Goal: Task Accomplishment & Management: Use online tool/utility

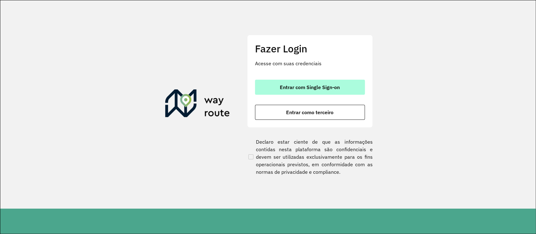
drag, startPoint x: 315, startPoint y: 92, endPoint x: 294, endPoint y: 86, distance: 21.6
click at [314, 92] on button "Entrar com Single Sign-on" at bounding box center [310, 87] width 110 height 15
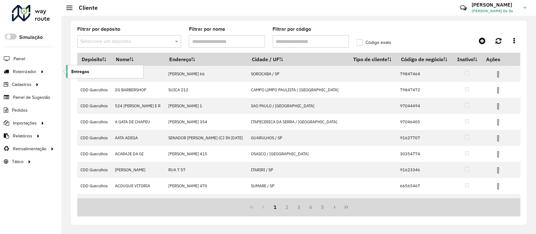
click at [85, 72] on span "Entregas" at bounding box center [80, 71] width 18 height 7
click at [77, 73] on span "Entregas" at bounding box center [80, 71] width 18 height 7
click at [81, 72] on span "Entregas" at bounding box center [80, 71] width 18 height 7
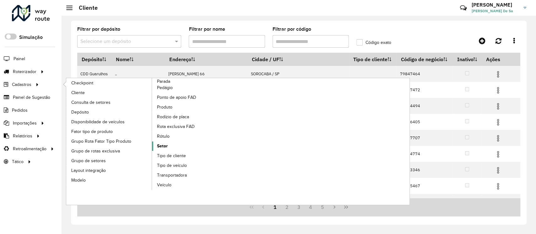
click at [169, 147] on link "Setor" at bounding box center [195, 146] width 86 height 9
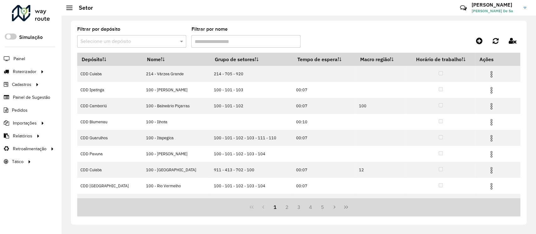
click at [101, 42] on input "text" at bounding box center [125, 42] width 90 height 8
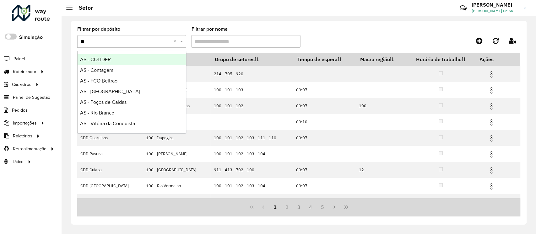
type input "***"
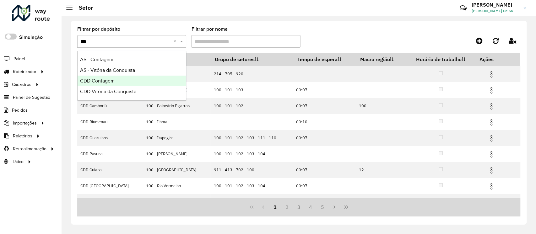
click at [123, 80] on div "CDD Contagem" at bounding box center [132, 81] width 108 height 11
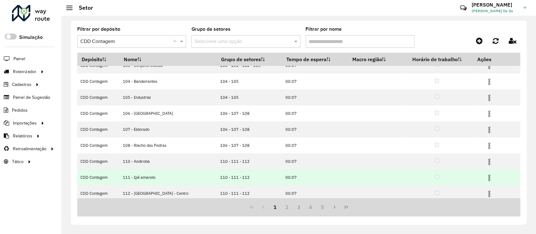
scroll to position [60, 0]
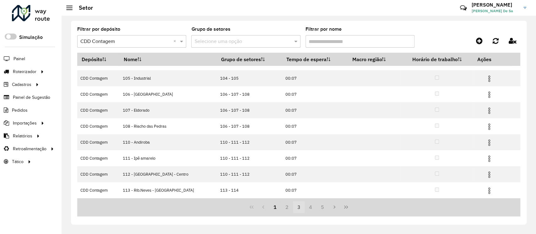
click at [300, 175] on button "3" at bounding box center [299, 207] width 12 height 12
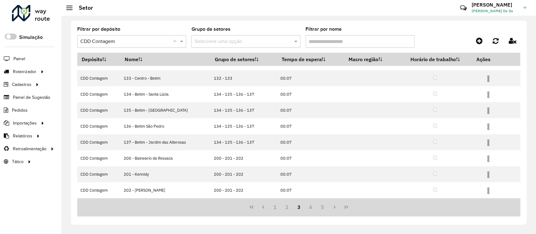
scroll to position [0, 0]
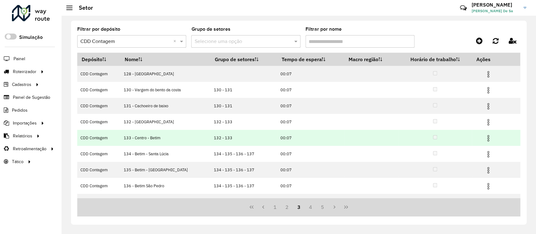
drag, startPoint x: 123, startPoint y: 138, endPoint x: 169, endPoint y: 142, distance: 46.6
click at [169, 142] on td "133 - Centro - Betim" at bounding box center [165, 138] width 90 height 16
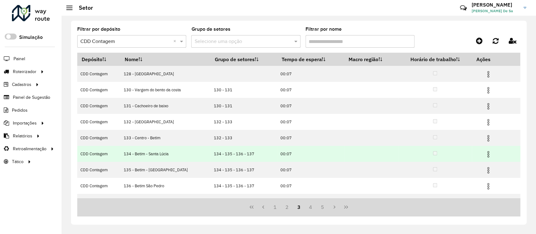
copy td "133 - Centro - Betim"
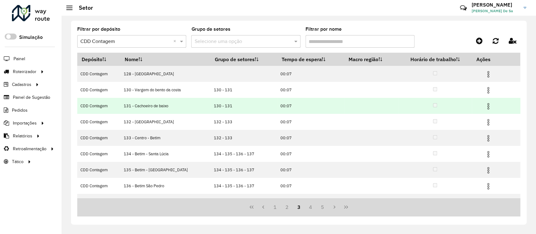
copy td "133 - Centro - Betim"
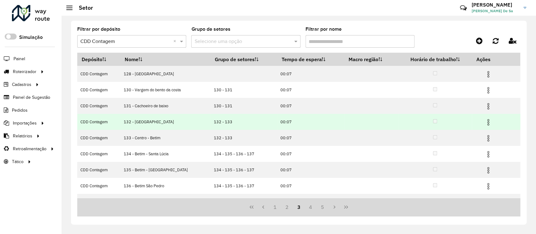
click at [401, 124] on img at bounding box center [488, 123] width 8 height 8
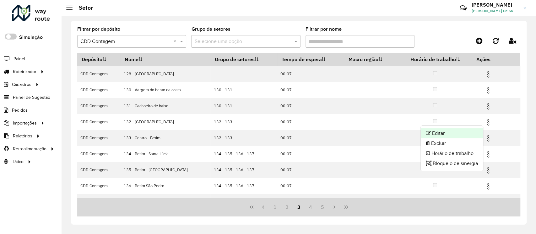
click at [401, 133] on li "Editar" at bounding box center [452, 133] width 62 height 10
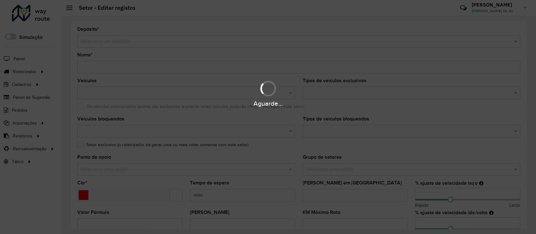
type input "**********"
type input "*******"
type input "*****"
type input "**"
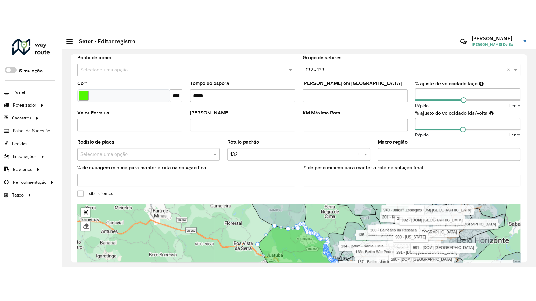
scroll to position [197, 0]
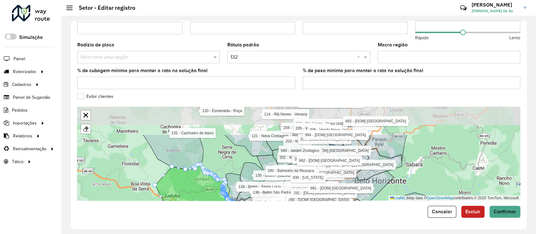
drag, startPoint x: 192, startPoint y: 159, endPoint x: 110, endPoint y: 191, distance: 88.2
click at [110, 175] on div "101 - Araguaia 102 - Vila Pinho 103 - Conjunto Jatobá 104 - Bandeirantes 105 - …" at bounding box center [298, 154] width 443 height 94
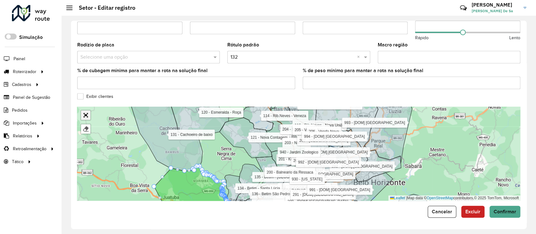
drag, startPoint x: 84, startPoint y: 118, endPoint x: 85, endPoint y: 169, distance: 50.8
click at [85, 118] on link "Abrir mapa em tela cheia" at bounding box center [85, 114] width 9 height 9
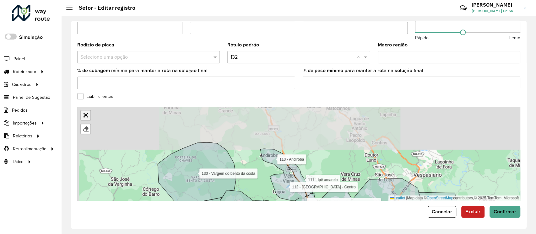
scroll to position [30, 0]
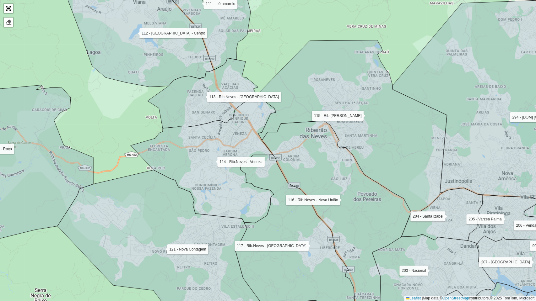
drag, startPoint x: 318, startPoint y: 142, endPoint x: 312, endPoint y: 164, distance: 23.2
click at [312, 164] on icon at bounding box center [336, 217] width 149 height 193
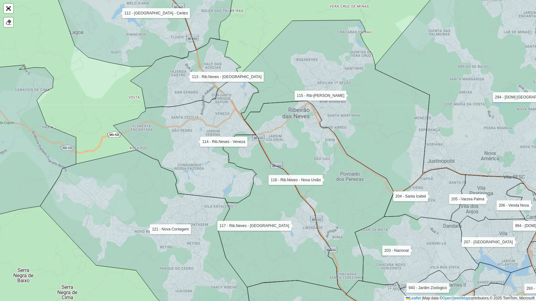
drag, startPoint x: 311, startPoint y: 171, endPoint x: 296, endPoint y: 144, distance: 31.5
click at [296, 144] on icon at bounding box center [318, 197] width 149 height 193
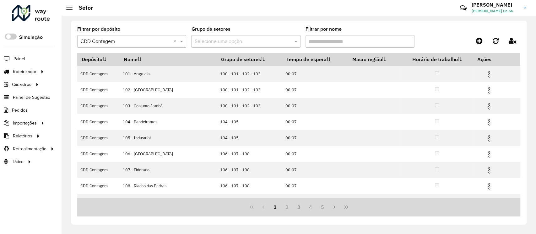
click at [319, 42] on input "Filtrar por nome" at bounding box center [359, 41] width 109 height 13
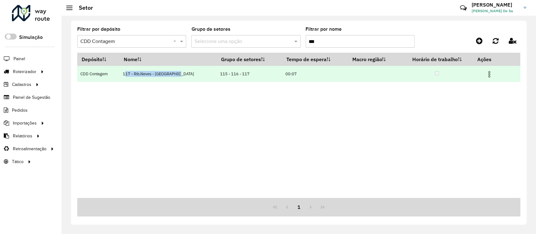
drag, startPoint x: 123, startPoint y: 73, endPoint x: 170, endPoint y: 81, distance: 47.7
click at [177, 81] on td "117 - Rib.Neves - San Marino" at bounding box center [167, 74] width 97 height 16
copy td "117 - Rib.Neves - San Marino"
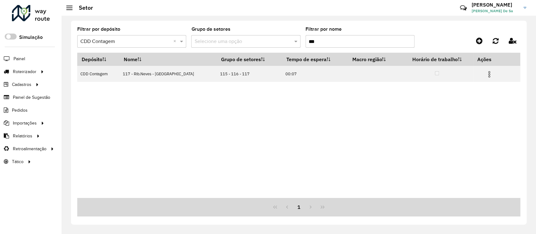
drag, startPoint x: 319, startPoint y: 40, endPoint x: 256, endPoint y: 41, distance: 62.8
click at [257, 41] on formly-group "Filtrar por depósito Selecione um depósito × CDD Contagem × Grupo de setores Se…" at bounding box center [240, 40] width 327 height 26
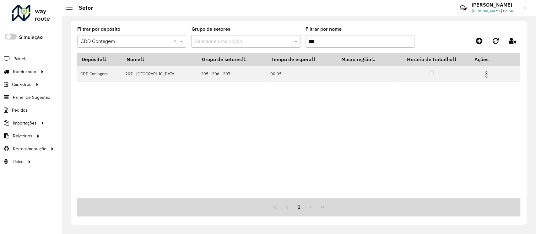
click at [326, 44] on input "***" at bounding box center [359, 41] width 109 height 13
drag, startPoint x: 126, startPoint y: 77, endPoint x: 148, endPoint y: 83, distance: 22.3
click at [153, 82] on table "Depósito Nome Grupo de setores Tempo de espera Macro região Horário de trabalho…" at bounding box center [298, 67] width 443 height 29
copy tr "202 - Serran"
drag, startPoint x: 319, startPoint y: 42, endPoint x: 257, endPoint y: 49, distance: 62.2
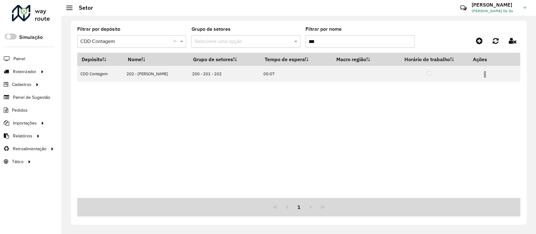
click at [258, 49] on formly-group "Filtrar por depósito Selecione um depósito × CDD Contagem × Grupo de setores Se…" at bounding box center [240, 40] width 327 height 26
drag, startPoint x: 130, startPoint y: 75, endPoint x: 186, endPoint y: 82, distance: 56.0
click at [186, 82] on div "Depósito Nome Grupo de setores Tempo de espera Macro região Horário de trabalho…" at bounding box center [298, 125] width 443 height 145
click at [130, 87] on div "Depósito Nome Grupo de setores Tempo de espera Macro região Horário de trabalho…" at bounding box center [298, 125] width 443 height 145
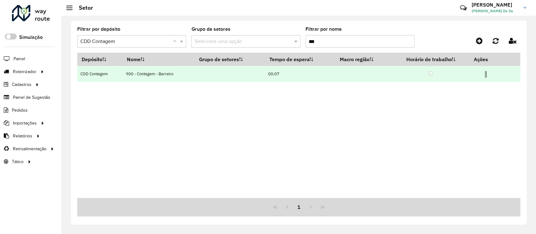
click at [126, 79] on td "900 - Contagem - Barreiro" at bounding box center [158, 74] width 72 height 16
drag, startPoint x: 126, startPoint y: 78, endPoint x: 173, endPoint y: 81, distance: 47.1
click at [173, 81] on td "900 - Contagem - Barreiro" at bounding box center [158, 74] width 72 height 16
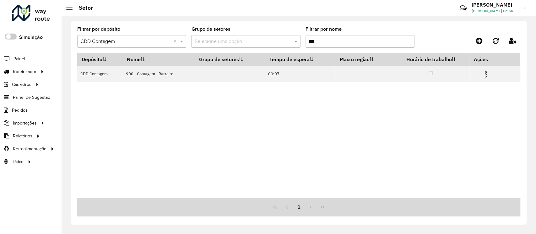
copy td "900 - Contagem - Barreiro"
drag, startPoint x: 324, startPoint y: 43, endPoint x: 263, endPoint y: 50, distance: 61.6
click at [267, 50] on formly-group "Filtrar por depósito Selecione um depósito × CDD Contagem × Grupo de setores Se…" at bounding box center [240, 40] width 327 height 26
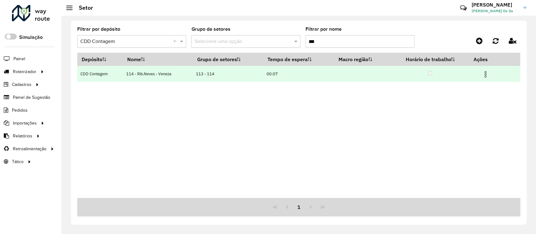
type input "***"
drag, startPoint x: 138, startPoint y: 79, endPoint x: 172, endPoint y: 78, distance: 33.6
click at [172, 78] on td "114 - Rib.Neves - Veneza" at bounding box center [158, 74] width 70 height 16
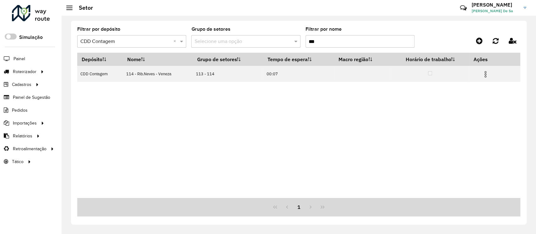
copy td "114 - Rib.Neves - Veneza"
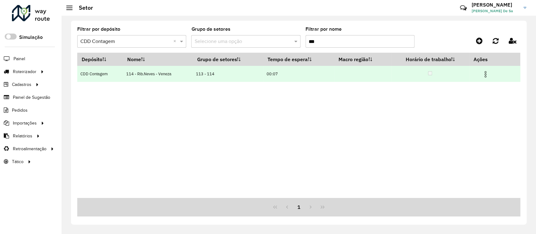
click at [401, 72] on img at bounding box center [485, 75] width 8 height 8
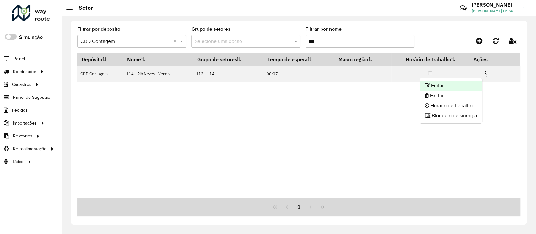
click at [401, 83] on li "Editar" at bounding box center [451, 86] width 62 height 10
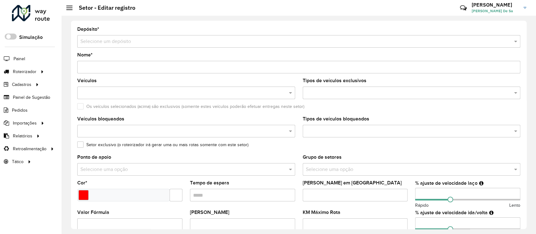
type input "**********"
type input "*******"
type input "*****"
type input "***"
type input "**"
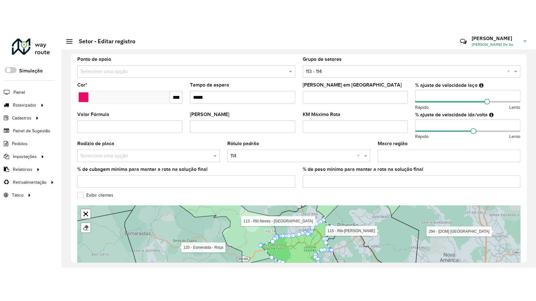
scroll to position [197, 0]
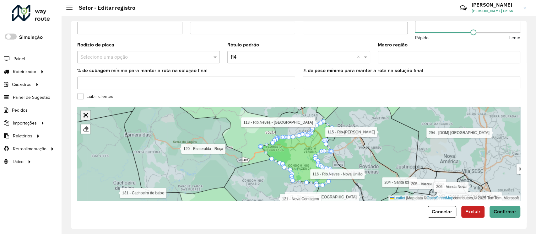
click at [86, 115] on link "Abrir mapa em tela cheia" at bounding box center [85, 114] width 9 height 9
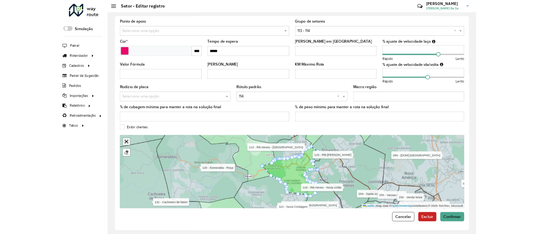
scroll to position [30, 0]
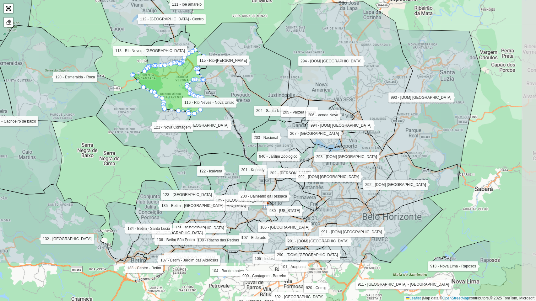
drag, startPoint x: 325, startPoint y: 208, endPoint x: 225, endPoint y: 140, distance: 120.5
click at [225, 140] on icon at bounding box center [216, 119] width 62 height 78
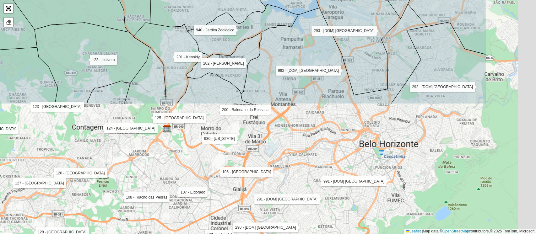
scroll to position [197, 0]
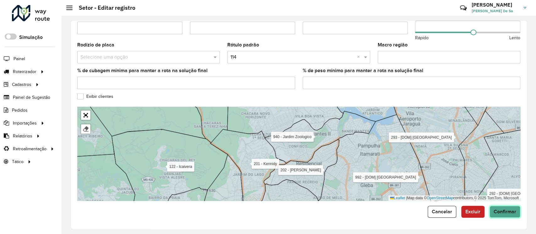
click at [401, 175] on span "Confirmar" at bounding box center [504, 211] width 23 height 5
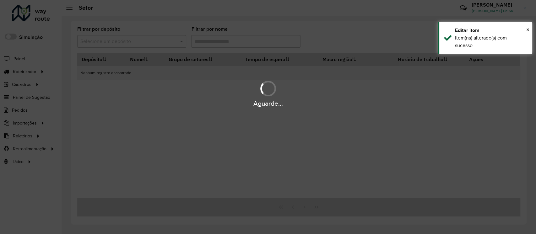
type input "***"
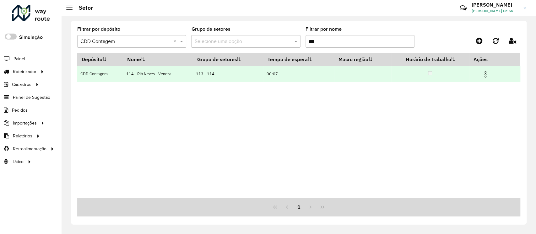
click at [401, 73] on img at bounding box center [485, 75] width 8 height 8
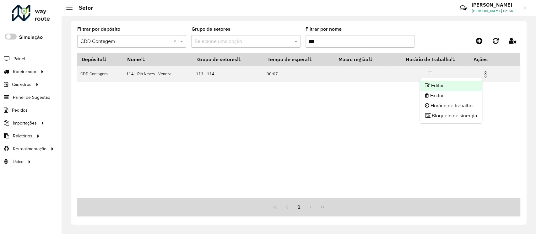
click at [401, 83] on li "Editar" at bounding box center [451, 86] width 62 height 10
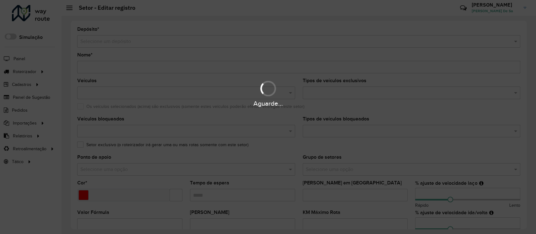
type input "**********"
type input "*******"
type input "*****"
type input "***"
type input "**"
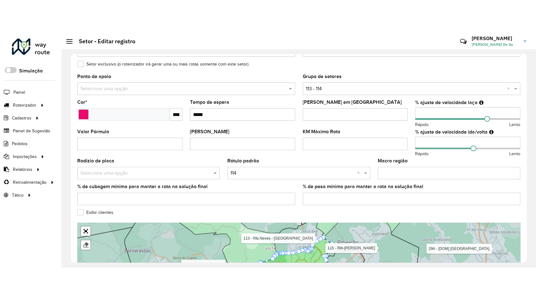
scroll to position [197, 0]
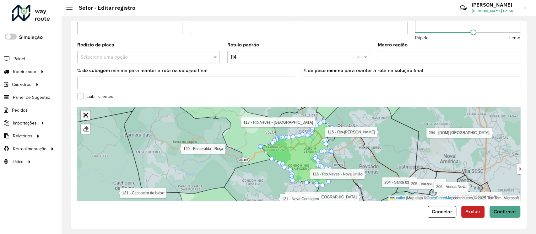
click at [87, 116] on link "Abrir mapa em tela cheia" at bounding box center [85, 114] width 9 height 9
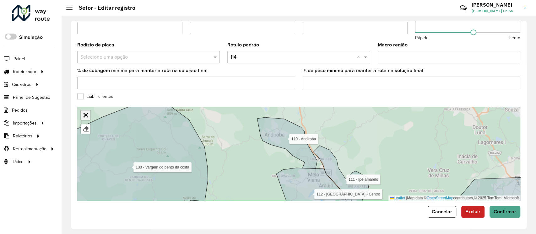
scroll to position [30, 0]
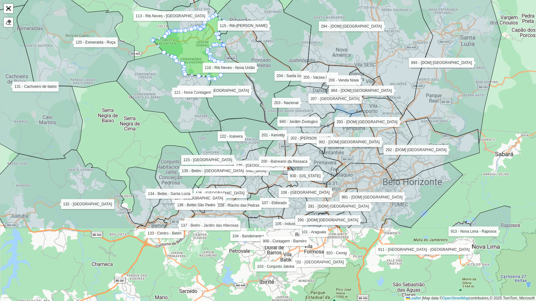
drag, startPoint x: 276, startPoint y: 236, endPoint x: 197, endPoint y: 133, distance: 130.1
click at [197, 133] on icon at bounding box center [217, 159] width 57 height 62
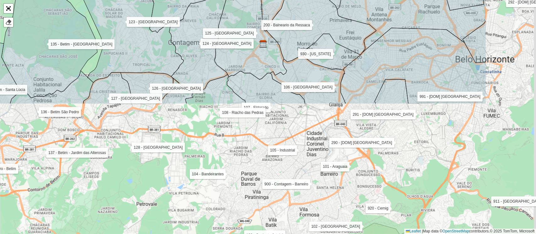
scroll to position [197, 0]
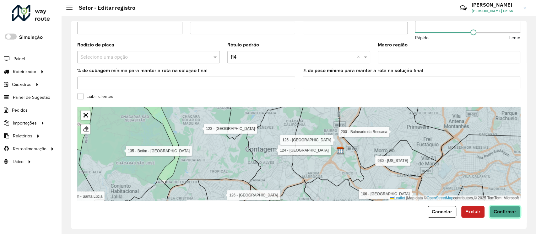
click at [401, 175] on span "Confirmar" at bounding box center [504, 211] width 23 height 5
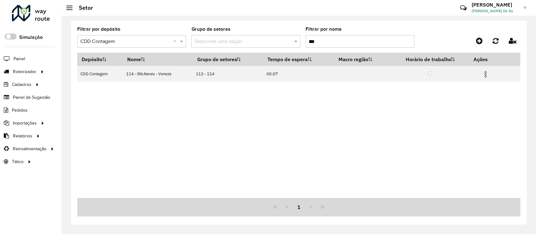
drag, startPoint x: 327, startPoint y: 39, endPoint x: 226, endPoint y: 39, distance: 101.1
click at [226, 39] on formly-group "Filtrar por depósito Selecione um depósito × CDD Contagem × Grupo de setores Se…" at bounding box center [240, 40] width 327 height 26
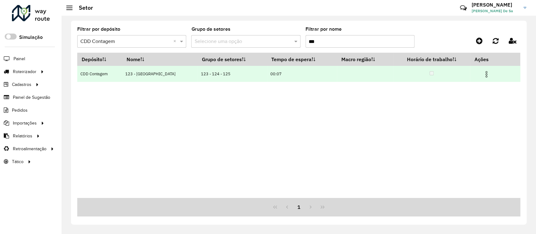
type input "***"
click at [401, 76] on img at bounding box center [486, 75] width 8 height 8
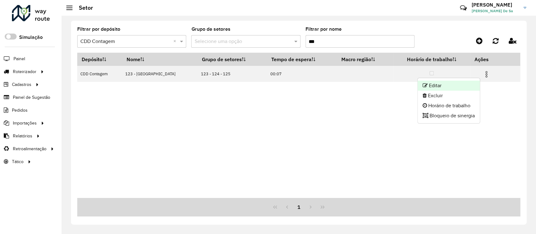
click at [401, 83] on li "Editar" at bounding box center [448, 86] width 62 height 10
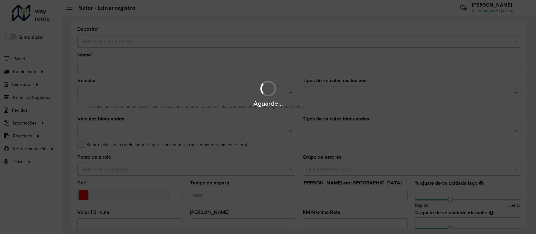
type input "**********"
type input "*******"
type input "*****"
type input "**"
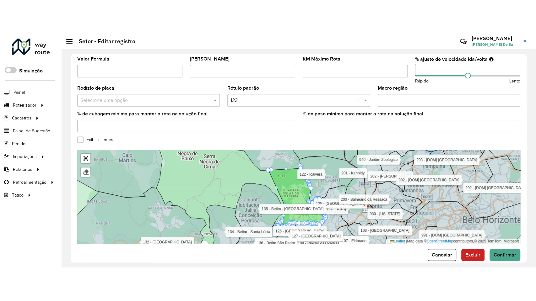
scroll to position [197, 0]
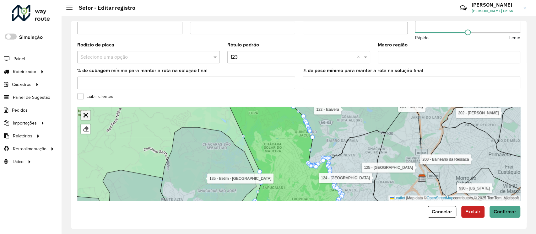
click at [86, 117] on link "Abrir mapa em tela cheia" at bounding box center [85, 114] width 9 height 9
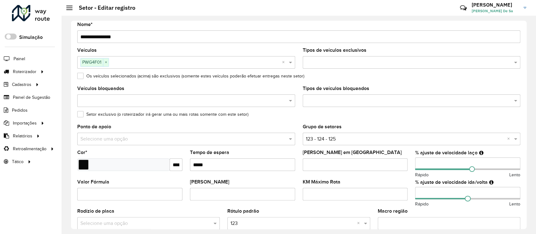
drag, startPoint x: 121, startPoint y: 39, endPoint x: 19, endPoint y: 33, distance: 102.5
click at [19, 33] on div "Roteirizador AmbevTech Simulação Painel Roteirizador Entregas Cadastros Checkpo…" at bounding box center [268, 117] width 536 height 234
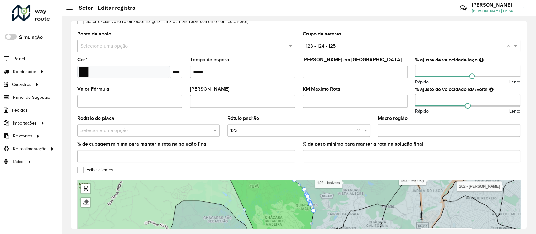
scroll to position [197, 0]
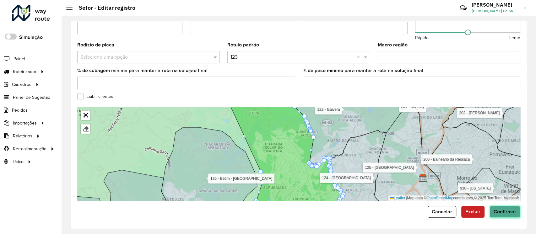
click at [401, 175] on button "Confirmar" at bounding box center [504, 212] width 31 height 12
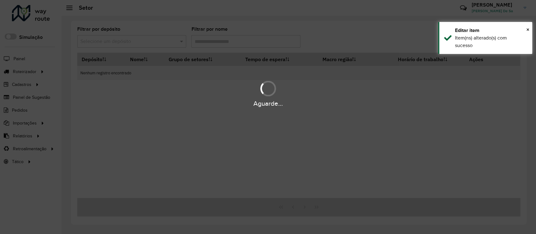
type input "***"
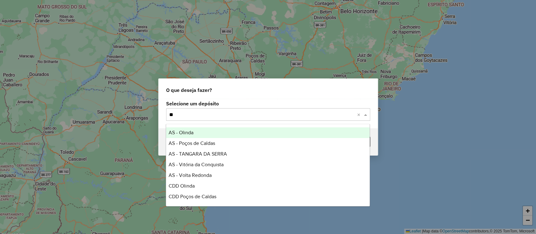
type input "*"
type input "***"
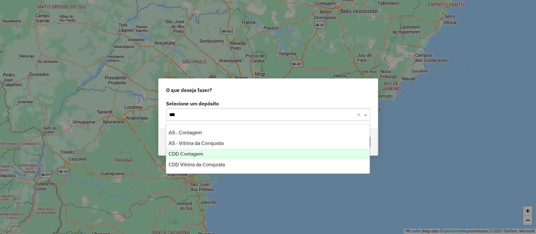
click at [200, 155] on span "CDD Contagem" at bounding box center [186, 153] width 35 height 5
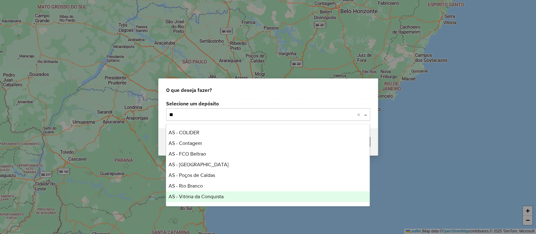
type input "***"
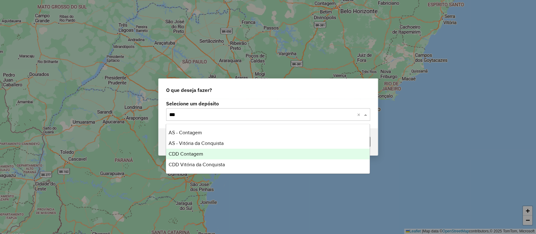
click at [188, 151] on span "CDD Contagem" at bounding box center [186, 153] width 35 height 5
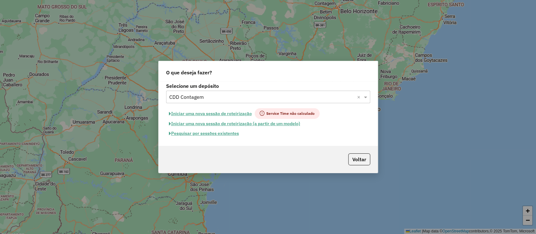
click at [204, 132] on button "Pesquisar por sessões existentes" at bounding box center [204, 134] width 76 height 10
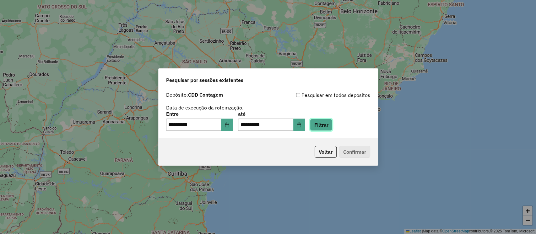
click at [331, 129] on button "Filtrar" at bounding box center [321, 125] width 22 height 12
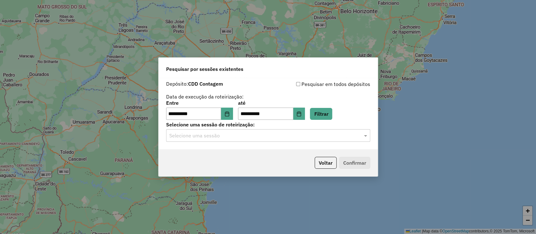
click at [223, 140] on div "Selecione uma sessão" at bounding box center [268, 135] width 204 height 13
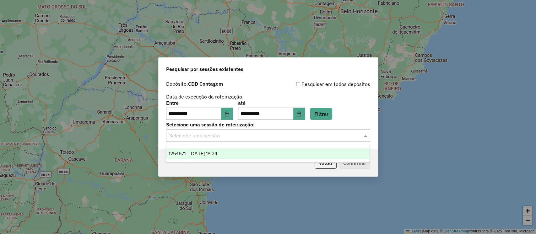
click at [217, 154] on span "1254671 - 28/08/2025 18:24" at bounding box center [193, 153] width 49 height 5
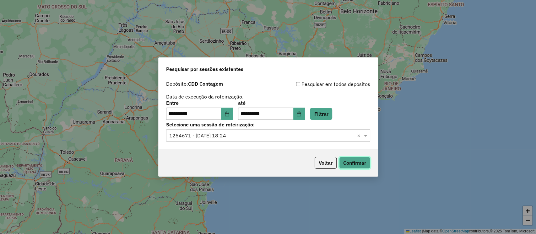
click at [362, 166] on button "Confirmar" at bounding box center [354, 163] width 31 height 12
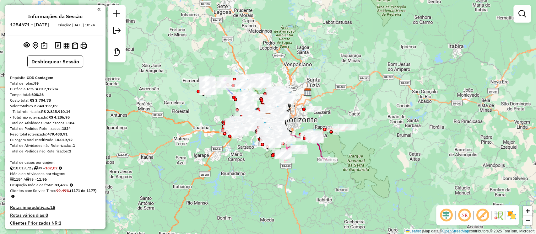
click at [484, 215] on em at bounding box center [482, 215] width 15 height 15
click at [523, 16] on em at bounding box center [522, 14] width 8 height 8
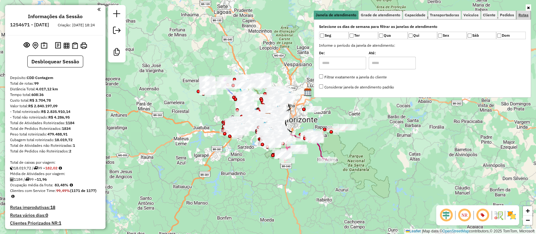
click at [520, 17] on span "Rotas" at bounding box center [523, 15] width 10 height 4
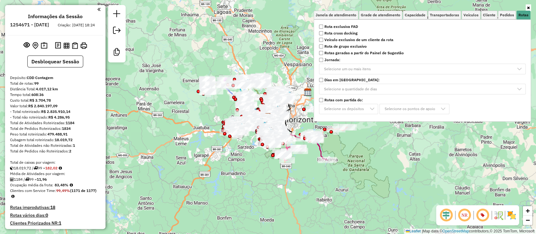
click at [338, 27] on strong "Rota exclusiva FAD" at bounding box center [341, 27] width 34 height 6
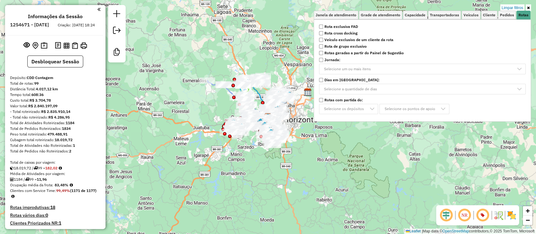
click at [248, 186] on div "Limpar filtros Janela de atendimento Grade de atendimento Capacidade Transporta…" at bounding box center [268, 117] width 536 height 234
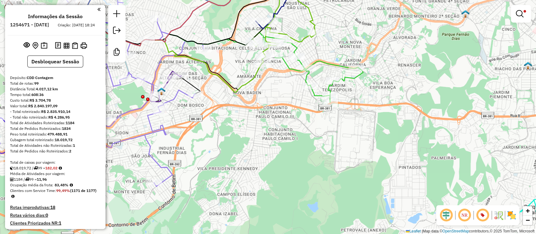
click at [304, 74] on icon at bounding box center [319, 70] width 88 height 63
select select "**********"
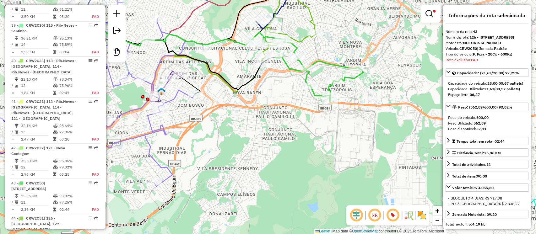
scroll to position [921, 0]
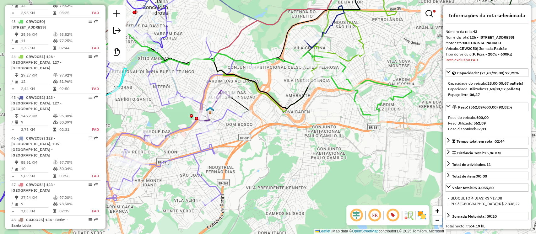
drag, startPoint x: 254, startPoint y: 130, endPoint x: 289, endPoint y: 142, distance: 36.7
click at [289, 142] on div "Limpar filtros Janela de atendimento Grade de atendimento Capacidade Transporta…" at bounding box center [268, 117] width 536 height 234
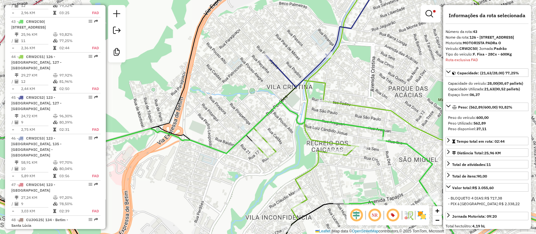
click at [308, 173] on icon at bounding box center [380, 102] width 254 height 252
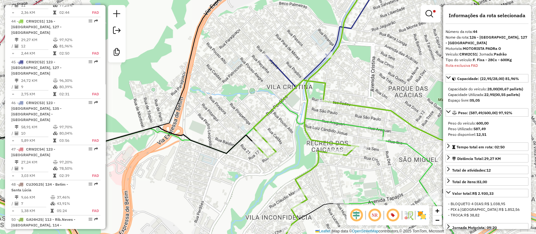
scroll to position [962, 0]
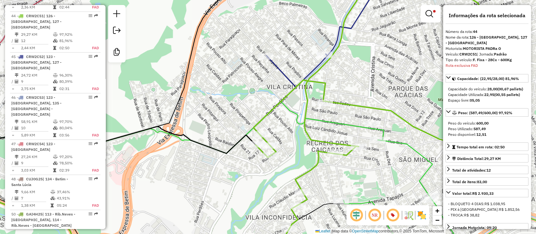
click at [282, 71] on icon at bounding box center [326, 31] width 120 height 111
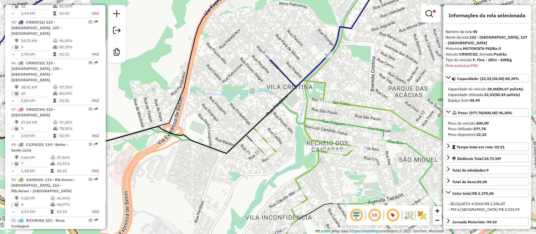
scroll to position [997, 0]
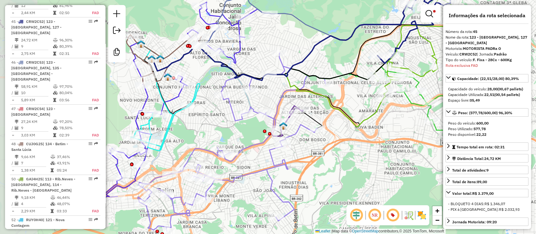
drag, startPoint x: 258, startPoint y: 182, endPoint x: 359, endPoint y: 153, distance: 104.7
click at [359, 154] on div "Limpar filtros Janela de atendimento Grade de atendimento Capacidade Transporta…" at bounding box center [268, 117] width 536 height 234
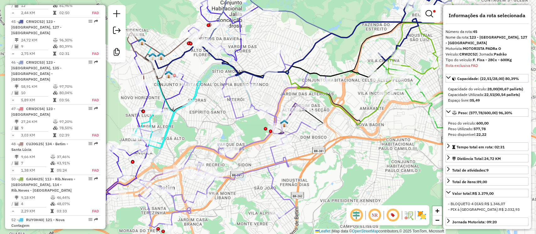
click at [294, 130] on icon at bounding box center [232, 140] width 187 height 178
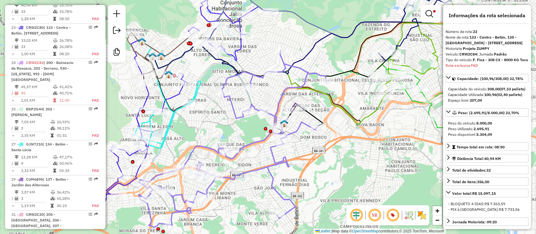
scroll to position [275, 0]
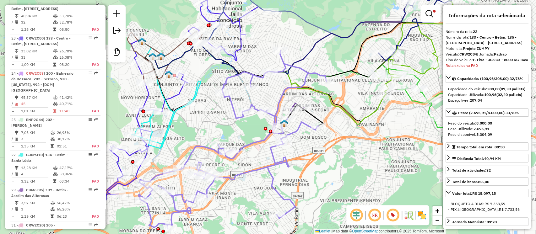
click at [301, 128] on icon at bounding box center [232, 140] width 187 height 178
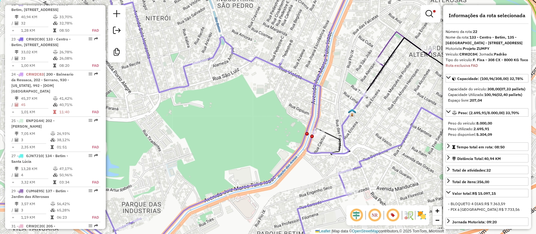
click at [319, 154] on icon at bounding box center [228, 116] width 520 height 281
click at [352, 116] on img at bounding box center [352, 113] width 8 height 8
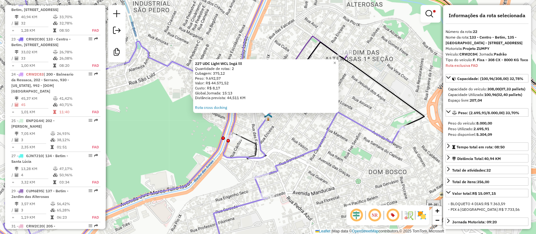
click at [280, 129] on div "227 UDC Light WCL Ingá lll Quantidade de rotas: 2 Cubagem: 375,12 Peso: 9.692,5…" at bounding box center [268, 117] width 536 height 234
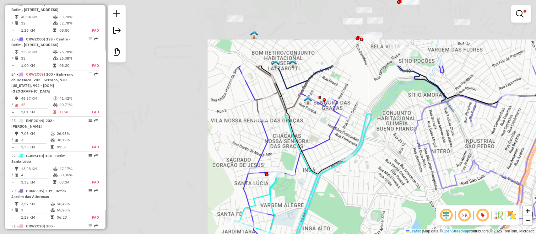
drag, startPoint x: 187, startPoint y: 104, endPoint x: 401, endPoint y: 185, distance: 228.6
click at [401, 185] on div "Limpar filtros Janela de atendimento Grade de atendimento Capacidade Transporta…" at bounding box center [268, 117] width 536 height 234
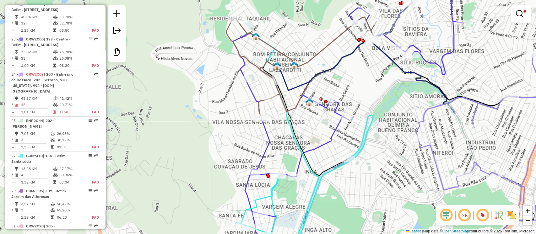
drag, startPoint x: 223, startPoint y: 62, endPoint x: 237, endPoint y: 94, distance: 35.0
click at [237, 94] on div "Limpar filtros Janela de atendimento Grade de atendimento Capacidade Transporta…" at bounding box center [268, 117] width 536 height 234
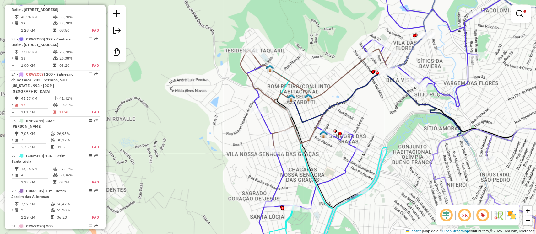
click at [269, 68] on img at bounding box center [270, 68] width 8 height 8
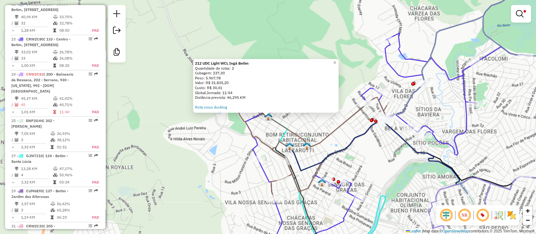
click at [210, 154] on div "212 UDC Light WCL Ingá Betim Quantidade de rotas: 2 Cubagem: 237,30 Peso: 5.967…" at bounding box center [268, 117] width 536 height 234
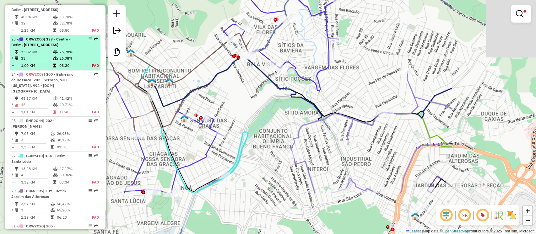
drag, startPoint x: 215, startPoint y: 161, endPoint x: 71, endPoint y: 87, distance: 162.0
click at [65, 87] on hb-router-mapa "Informações da Sessão 1254671 - 28/08/2025 Criação: 27/08/2025 18:24 Desbloquea…" at bounding box center [268, 117] width 536 height 234
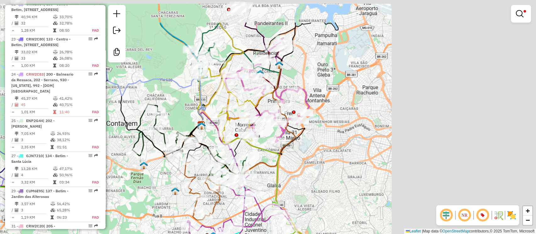
drag, startPoint x: 392, startPoint y: 144, endPoint x: 135, endPoint y: 193, distance: 261.4
click at [135, 193] on div "Limpar filtros Janela de atendimento Grade de atendimento Capacidade Transporta…" at bounding box center [268, 117] width 536 height 234
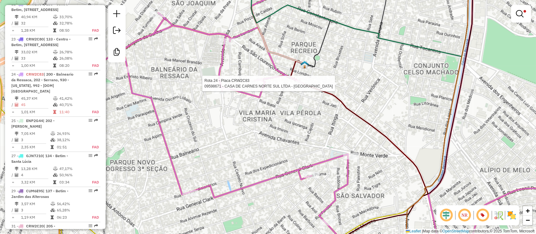
select select "**********"
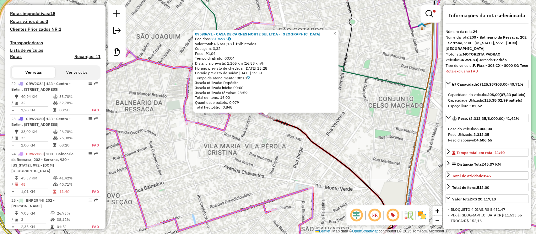
scroll to position [194, 0]
click at [231, 158] on div "09598671 - CASA DE CARNES NORTE SUL LTDA - ME Pedidos: 28196975 Valor total: R$…" at bounding box center [268, 117] width 536 height 234
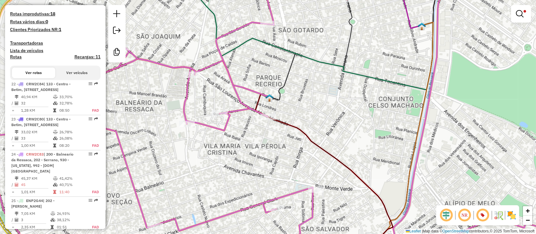
click at [270, 101] on img at bounding box center [269, 98] width 8 height 8
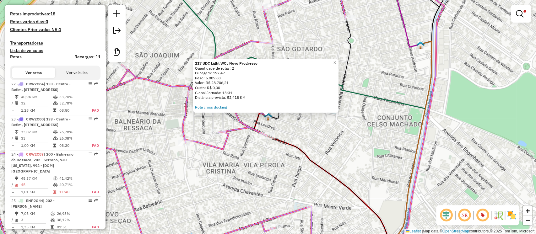
click at [235, 129] on icon at bounding box center [289, 116] width 600 height 281
select select "**********"
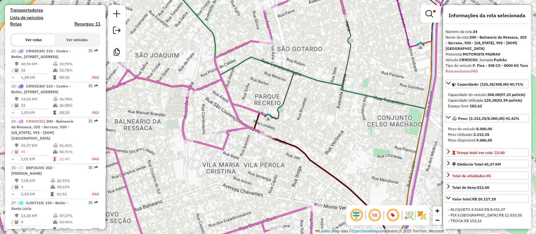
scroll to position [217, 0]
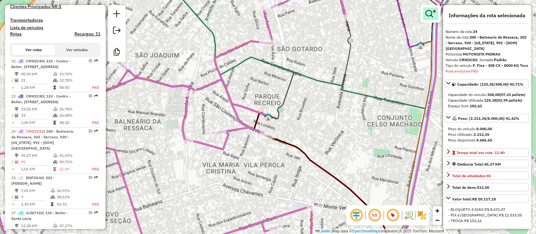
click at [430, 14] on em at bounding box center [429, 14] width 8 height 8
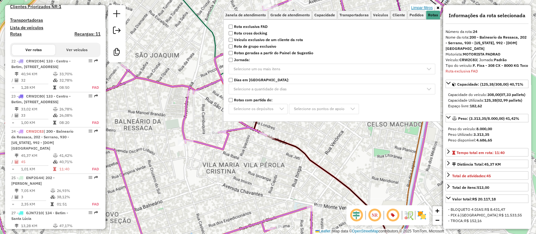
click at [424, 8] on link "Limpar filtros" at bounding box center [422, 7] width 24 height 7
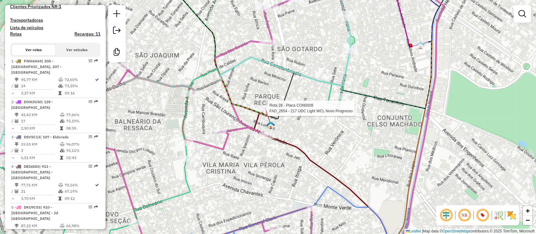
select select "**********"
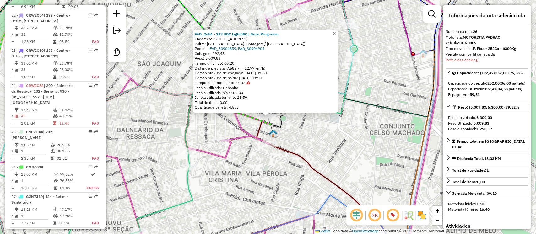
scroll to position [1163, 0]
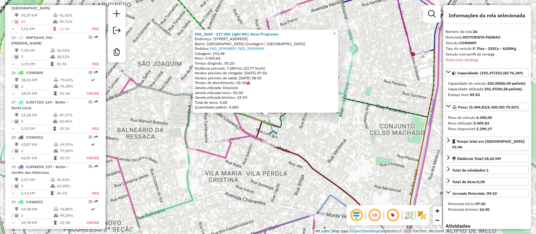
click at [322, 146] on div "FAD_2654 - 217 UDC Light WCL Novo Progresso Endereço: Rua Paris, 319 Bairro: Pa…" at bounding box center [268, 117] width 536 height 234
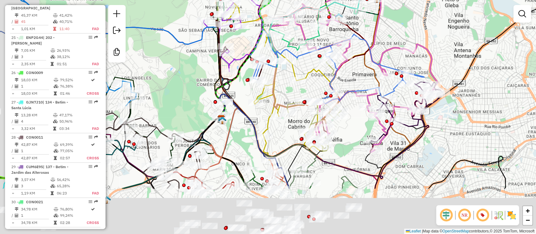
drag, startPoint x: 203, startPoint y: 207, endPoint x: 431, endPoint y: -2, distance: 309.6
click at [431, 0] on html "Aplicando filtros Pop-up bloqueado! Seu navegador bloqueou automáticamente a ab…" at bounding box center [268, 117] width 536 height 234
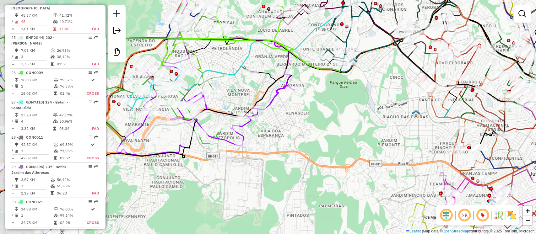
drag, startPoint x: 214, startPoint y: 126, endPoint x: 262, endPoint y: 142, distance: 50.4
click at [262, 142] on div "Janela de atendimento Grade de atendimento Capacidade Transportadoras Veículos …" at bounding box center [268, 117] width 536 height 234
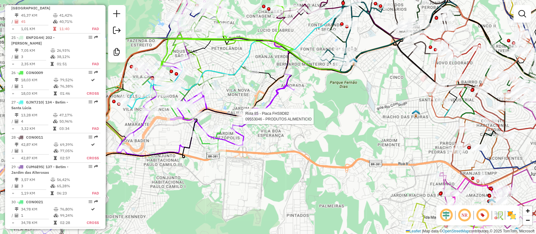
select select "**********"
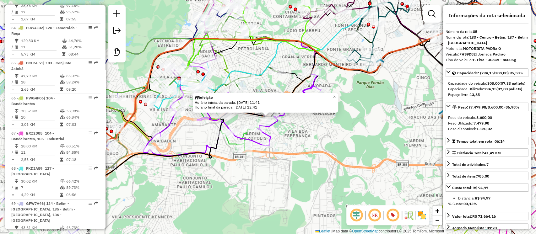
scroll to position [3280, 0]
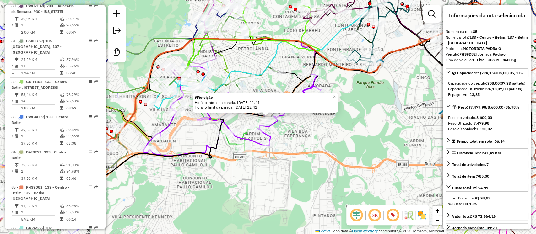
click at [170, 189] on div "Refeição Horário inicial da parada: 28/08/2025 11:41 Horário final da parada: 2…" at bounding box center [268, 117] width 536 height 234
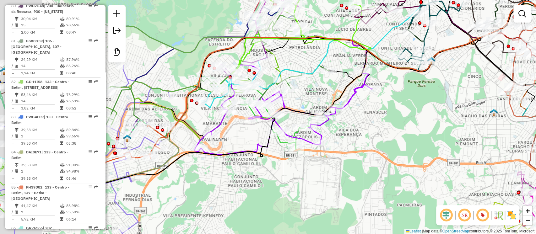
drag, startPoint x: 216, startPoint y: 187, endPoint x: 289, endPoint y: 174, distance: 74.3
click at [290, 176] on div "Janela de atendimento Grade de atendimento Capacidade Transportadoras Veículos …" at bounding box center [268, 117] width 536 height 234
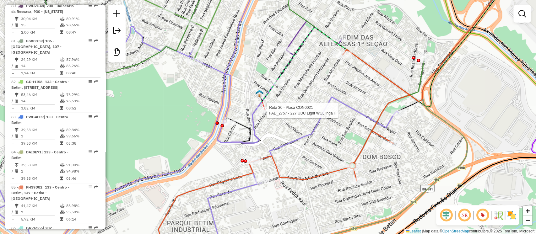
select select "**********"
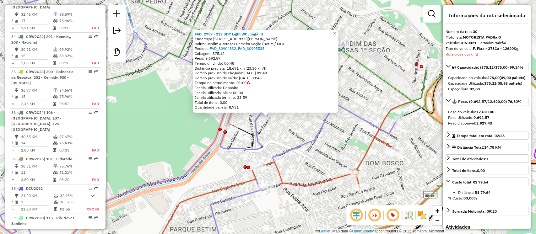
scroll to position [1292, 0]
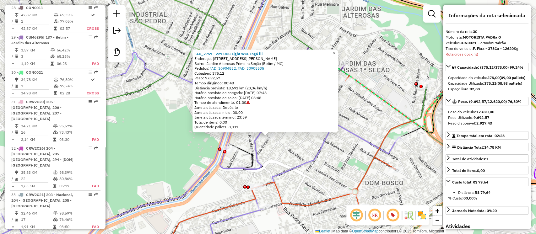
drag, startPoint x: 282, startPoint y: 134, endPoint x: 282, endPoint y: 154, distance: 19.8
click at [282, 154] on div "FAD_2757 - 227 UDC Light WCL Ingá lll Endereço: Rua Joaquim Bonifácio, 136 Bair…" at bounding box center [268, 117] width 536 height 234
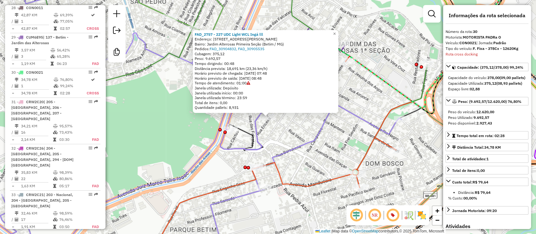
click at [282, 142] on div "FAD_2757 - 227 UDC Light WCL Ingá lll Endereço: Rua Joaquim Bonifácio, 136 Bair…" at bounding box center [268, 117] width 536 height 234
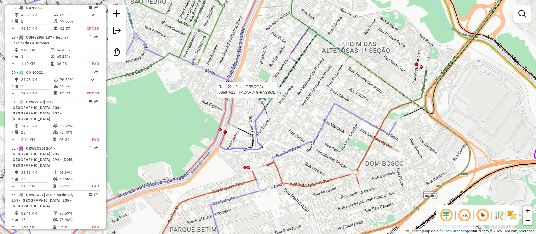
click at [283, 93] on div at bounding box center [279, 90] width 16 height 6
select select "**********"
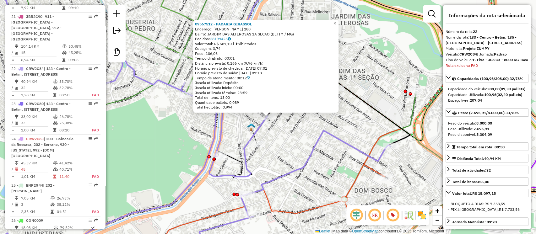
scroll to position [1006, 0]
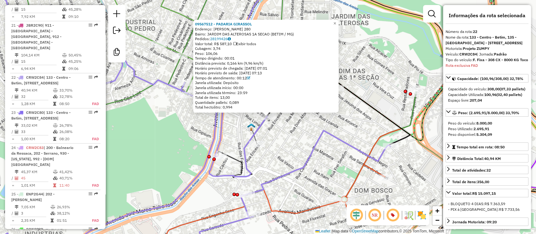
click at [290, 139] on div "09567512 - PADARIA GIRASSOL Endereço: JOAQUIM BONIFACIO 280 Bairro: JARDIM DAS …" at bounding box center [268, 117] width 536 height 234
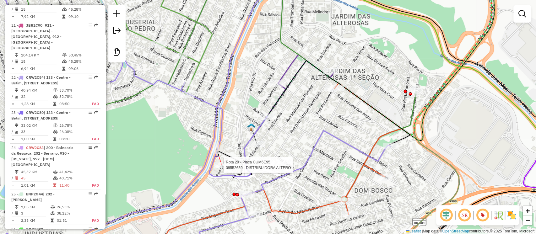
select select "**********"
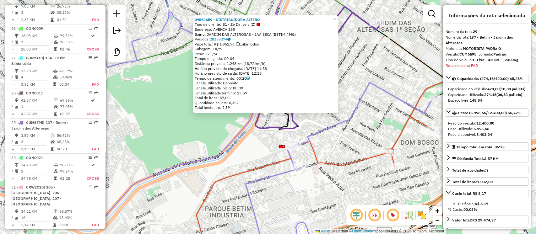
scroll to position [1257, 0]
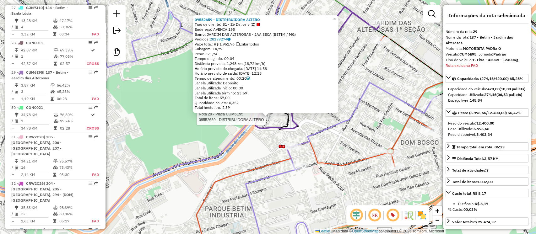
click at [319, 199] on div "Rota 29 - Placa CUM6E95 09552659 - DISTRIBUIDORA ALTERO 09552659 - DISTRIBUIDOR…" at bounding box center [268, 117] width 536 height 234
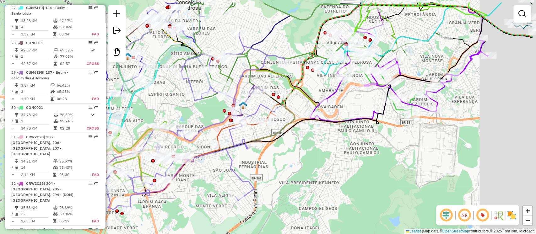
drag, startPoint x: 292, startPoint y: 179, endPoint x: 210, endPoint y: 196, distance: 84.3
click at [210, 196] on div "Janela de atendimento Grade de atendimento Capacidade Transportadoras Veículos …" at bounding box center [268, 117] width 536 height 234
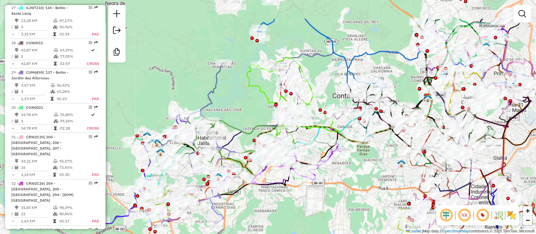
drag, startPoint x: 357, startPoint y: 165, endPoint x: 319, endPoint y: 207, distance: 56.7
click at [319, 207] on div "Janela de atendimento Grade de atendimento Capacidade Transportadoras Veículos …" at bounding box center [268, 117] width 536 height 234
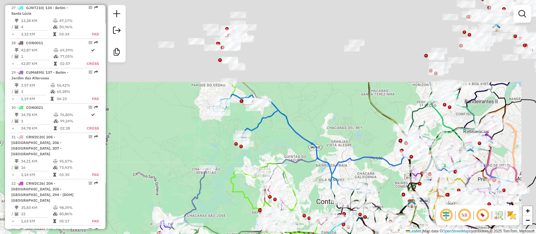
drag, startPoint x: 232, startPoint y: 91, endPoint x: 216, endPoint y: 215, distance: 124.4
click at [216, 215] on div "Janela de atendimento Grade de atendimento Capacidade Transportadoras Veículos …" at bounding box center [268, 117] width 536 height 234
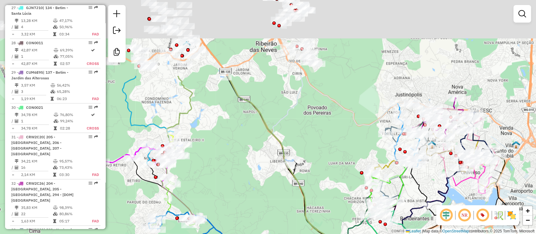
drag, startPoint x: 274, startPoint y: 94, endPoint x: 215, endPoint y: 187, distance: 110.0
click at [215, 187] on div "Janela de atendimento Grade de atendimento Capacidade Transportadoras Veículos …" at bounding box center [268, 117] width 536 height 234
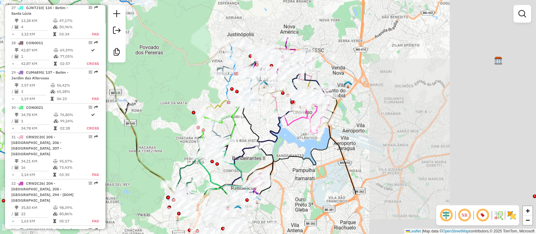
drag, startPoint x: 313, startPoint y: 127, endPoint x: 164, endPoint y: 72, distance: 158.8
click at [164, 72] on div "Janela de atendimento Grade de atendimento Capacidade Transportadoras Veículos …" at bounding box center [268, 117] width 536 height 234
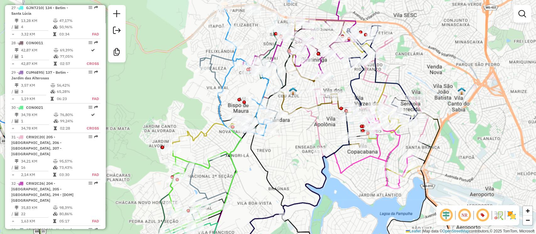
drag, startPoint x: 269, startPoint y: 173, endPoint x: 314, endPoint y: 140, distance: 55.4
click at [314, 142] on div "Janela de atendimento Grade de atendimento Capacidade Transportadoras Veículos …" at bounding box center [268, 117] width 536 height 234
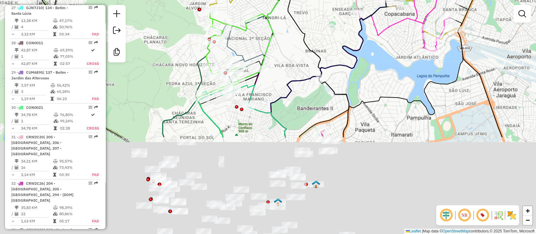
drag, startPoint x: 303, startPoint y: 144, endPoint x: 316, endPoint y: 8, distance: 135.9
click at [316, 9] on div "Janela de atendimento Grade de atendimento Capacidade Transportadoras Veículos …" at bounding box center [268, 117] width 536 height 234
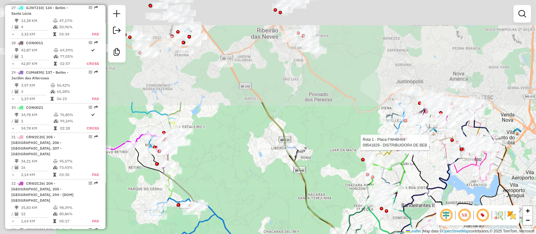
drag, startPoint x: 171, startPoint y: 77, endPoint x: 288, endPoint y: 196, distance: 166.7
click at [284, 203] on div "Rota 1 - Placa FWH6H69 09541829 - DISTRIBUIDORA DE BEB Janela de atendimento Gr…" at bounding box center [268, 117] width 536 height 234
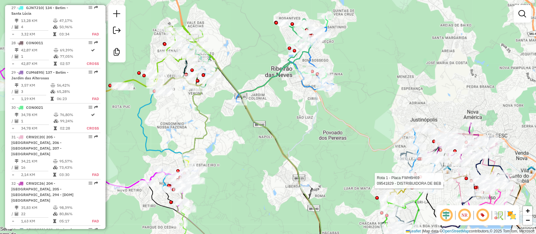
drag, startPoint x: 248, startPoint y: 164, endPoint x: 251, endPoint y: 171, distance: 8.6
click at [251, 171] on div "Rota 1 - Placa FWH6H69 09541829 - DISTRIBUIDORA DE BEB Janela de atendimento Gr…" at bounding box center [268, 117] width 536 height 234
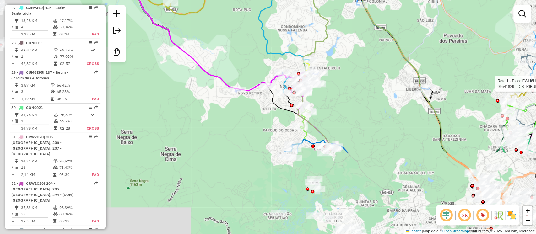
drag, startPoint x: 308, startPoint y: 137, endPoint x: 392, endPoint y: 73, distance: 105.9
click at [392, 73] on div "Rota 1 - Placa FWH6H69 09541829 - DISTRIBUIDORA DE BEB Janela de atendimento Gr…" at bounding box center [268, 117] width 536 height 234
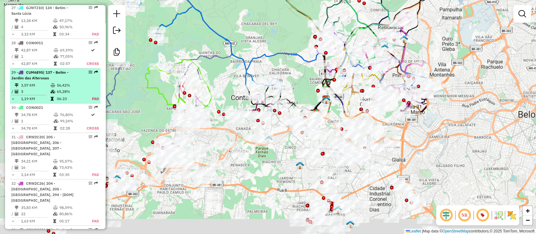
drag, startPoint x: 226, startPoint y: 172, endPoint x: 58, endPoint y: 26, distance: 222.7
click at [60, 26] on hb-router-mapa "Informações da Sessão 1254671 - 28/08/2025 Criação: 27/08/2025 18:24 Desbloquea…" at bounding box center [268, 117] width 536 height 234
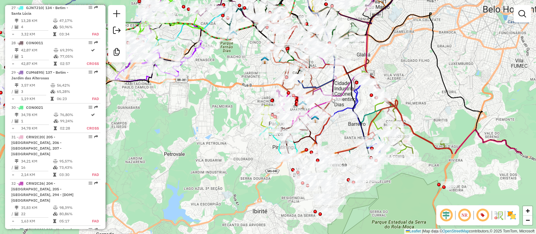
drag, startPoint x: 235, startPoint y: 188, endPoint x: 202, endPoint y: 84, distance: 108.5
click at [202, 84] on div "Rota 1 - Placa FWH6H69 09541829 - DISTRIBUIDORA DE BEB Janela de atendimento Gr…" at bounding box center [268, 117] width 536 height 234
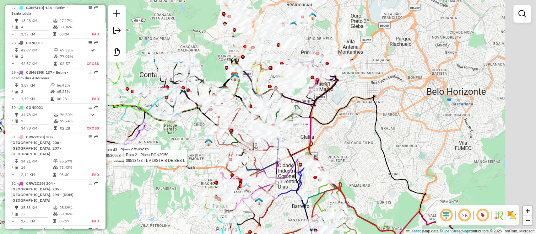
drag, startPoint x: 237, startPoint y: 62, endPoint x: 155, endPoint y: 187, distance: 149.8
click at [154, 189] on div "Rota 1 - Placa FWH6H69 09541829 - DISTRIBUIDORA DE BEB Rota 43 - Placa CRW2C50 …" at bounding box center [268, 117] width 536 height 234
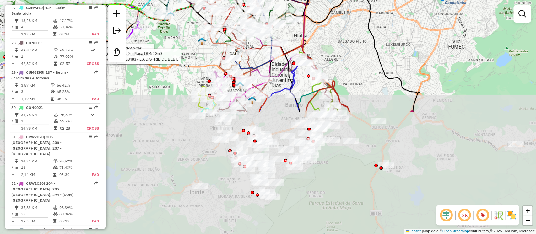
drag, startPoint x: 412, startPoint y: 159, endPoint x: 407, endPoint y: -4, distance: 163.0
click at [407, 0] on html "Aplicando filtros Pop-up bloqueado! Seu navegador bloqueou automáticamente a ab…" at bounding box center [268, 117] width 536 height 234
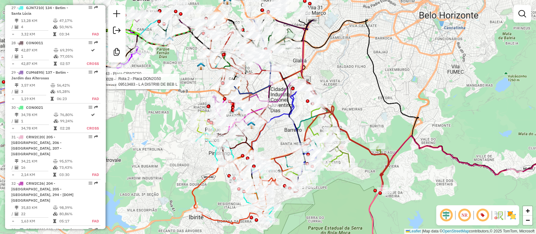
drag, startPoint x: 349, startPoint y: 48, endPoint x: 346, endPoint y: 90, distance: 41.8
click at [346, 90] on div "Rota 1 - Placa FWH6H69 09541829 - DISTRIBUIDORA DE BEB Rota 43 - Placa CRW2C50 …" at bounding box center [268, 117] width 536 height 234
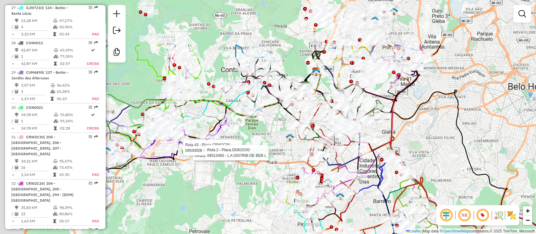
drag, startPoint x: 314, startPoint y: 58, endPoint x: 411, endPoint y: 128, distance: 119.5
click at [411, 128] on div "Rota 1 - Placa FWH6H69 09541829 - DISTRIBUIDORA DE BEB Rota 43 - Placa CRW2C50 …" at bounding box center [268, 117] width 536 height 234
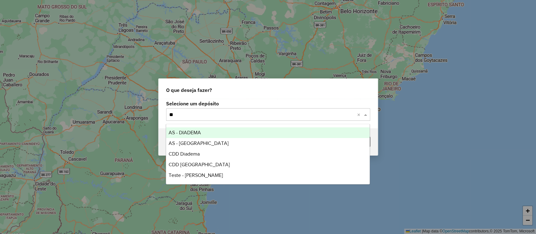
type input "***"
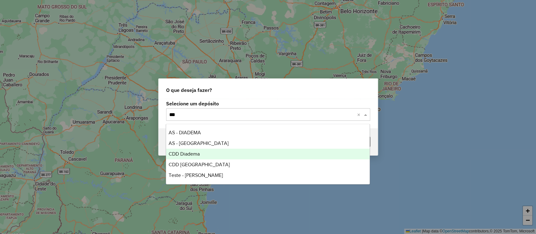
click at [193, 156] on span "CDD Diadema" at bounding box center [184, 153] width 31 height 5
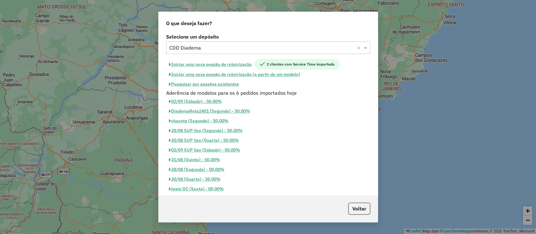
click at [217, 83] on button "Pesquisar por sessões existentes" at bounding box center [204, 84] width 76 height 10
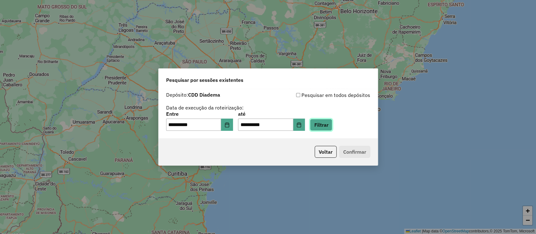
click at [332, 128] on button "Filtrar" at bounding box center [321, 125] width 22 height 12
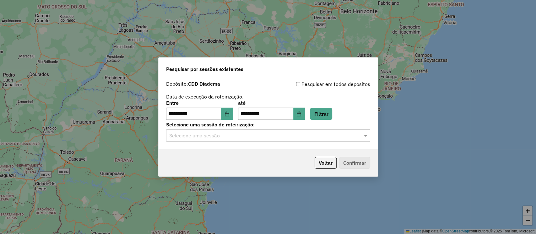
click at [202, 139] on input "text" at bounding box center [261, 136] width 185 height 8
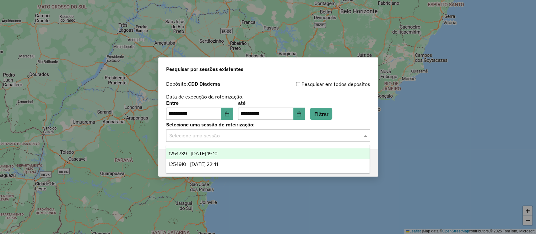
click at [207, 156] on span "1254739 - 28/08/2025 19:10" at bounding box center [193, 153] width 49 height 5
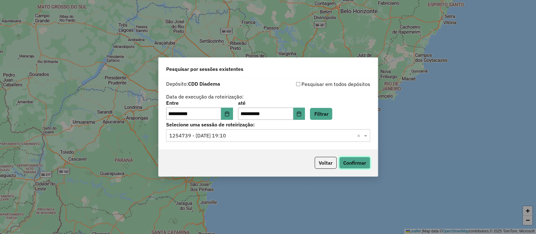
click at [349, 164] on button "Confirmar" at bounding box center [354, 163] width 31 height 12
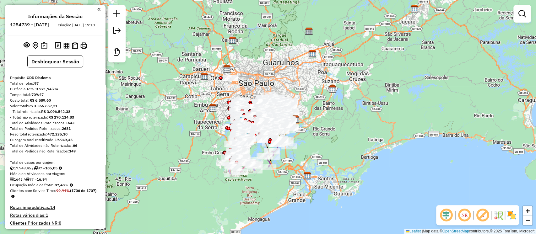
click at [480, 216] on em at bounding box center [482, 215] width 15 height 15
click at [53, 67] on button "Desbloquear Sessão" at bounding box center [55, 62] width 56 height 12
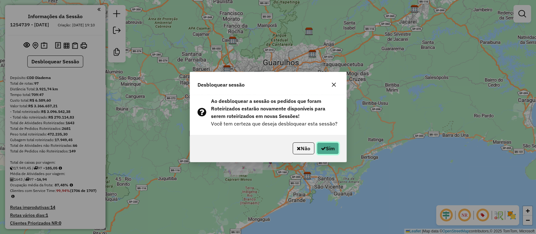
click at [327, 151] on button "Sim" at bounding box center [328, 148] width 22 height 12
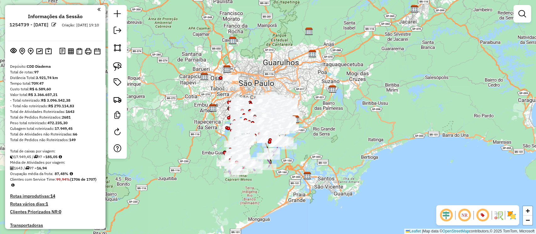
click at [518, 14] on em at bounding box center [522, 14] width 8 height 8
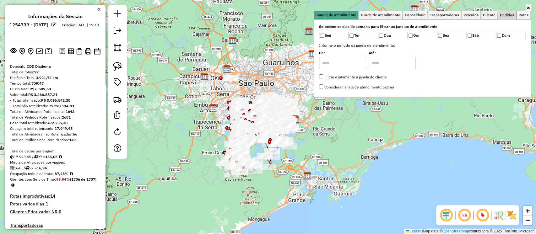
click at [505, 17] on span "Pedidos" at bounding box center [507, 15] width 14 height 4
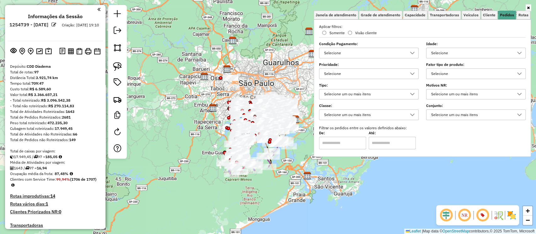
click at [447, 113] on div "Selecione um ou mais itens" at bounding box center [471, 115] width 84 height 10
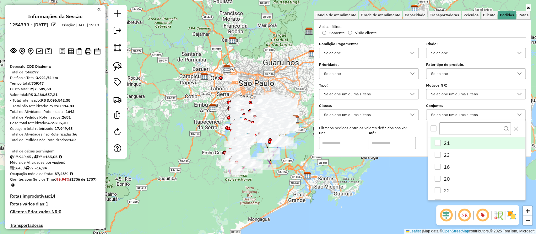
scroll to position [3, 22]
click at [434, 127] on div "All items unselected" at bounding box center [433, 129] width 6 height 6
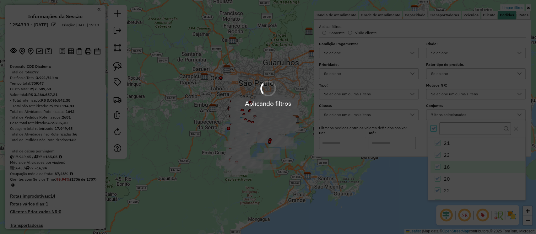
scroll to position [0, 0]
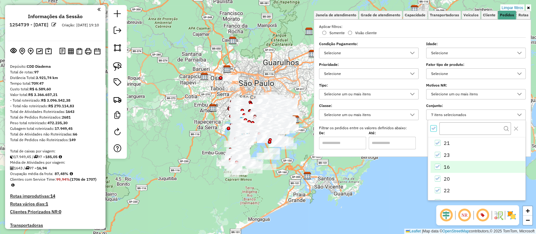
click at [443, 166] on span "16" at bounding box center [446, 167] width 6 height 8
click at [441, 167] on li "16" at bounding box center [477, 167] width 95 height 12
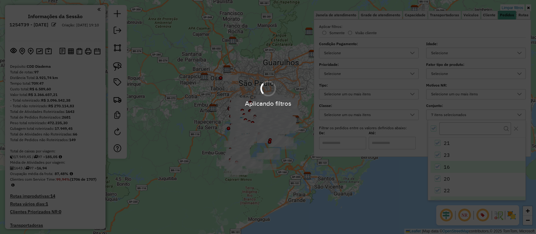
scroll to position [25, 0]
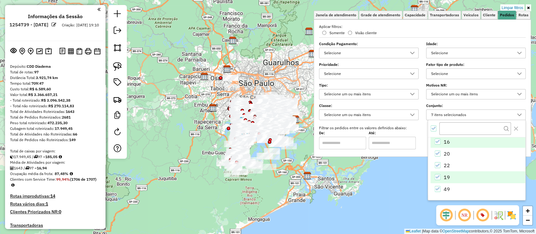
click at [440, 177] on div "19" at bounding box center [437, 177] width 6 height 6
click at [417, 16] on span "Capacidade" at bounding box center [415, 15] width 21 height 4
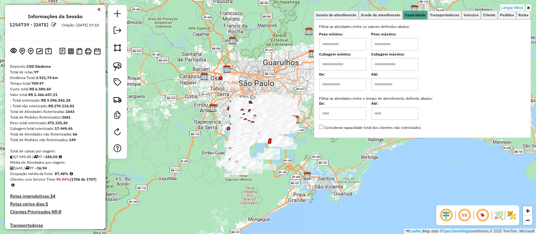
click at [340, 64] on input "text" at bounding box center [342, 64] width 47 height 13
type input "****"
click at [406, 63] on input "text" at bounding box center [394, 64] width 47 height 13
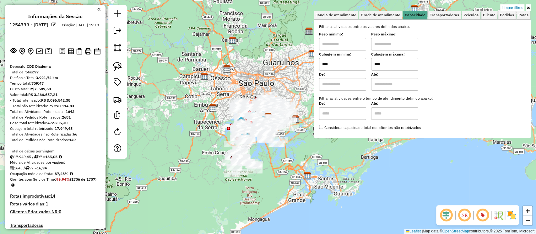
type input "****"
click at [323, 204] on div "Limpar filtros Janela de atendimento Grade de atendimento Capacidade Transporta…" at bounding box center [268, 117] width 536 height 234
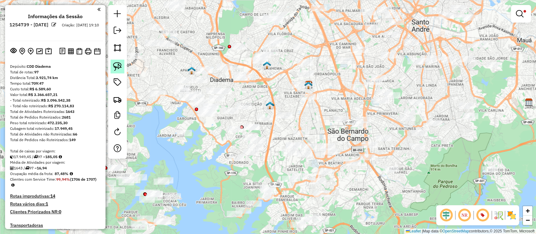
click at [121, 68] on img at bounding box center [117, 66] width 9 height 9
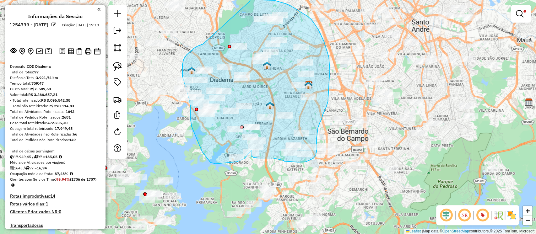
drag, startPoint x: 203, startPoint y: 44, endPoint x: 249, endPoint y: 1, distance: 62.9
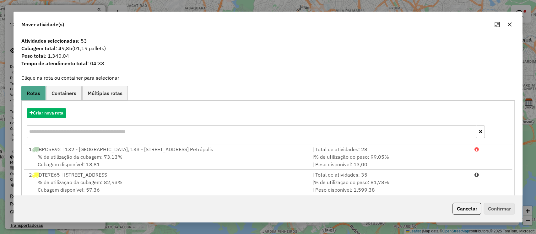
click at [512, 25] on button "button" at bounding box center [509, 24] width 10 height 10
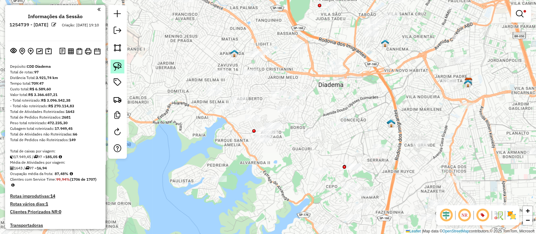
click at [121, 67] on img at bounding box center [117, 66] width 9 height 9
drag, startPoint x: 210, startPoint y: 73, endPoint x: 239, endPoint y: 81, distance: 30.3
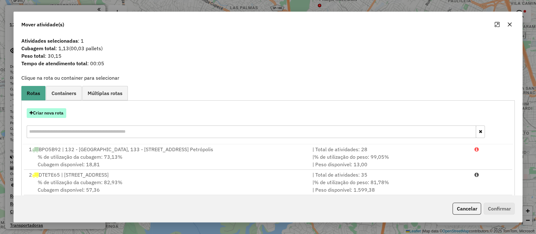
click at [52, 111] on button "Criar nova rota" at bounding box center [47, 113] width 40 height 10
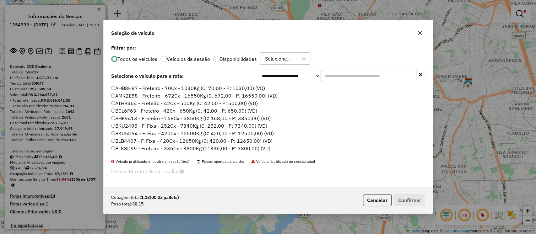
scroll to position [3, 2]
click at [216, 87] on label "AHB8H87 - Freteiro - 70Cx - 1030Kg (C: 70,00 - P: 1030,00) (VD)" at bounding box center [188, 88] width 154 height 8
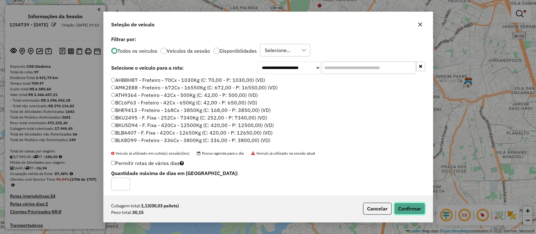
click at [400, 208] on button "Confirmar" at bounding box center [409, 209] width 31 height 12
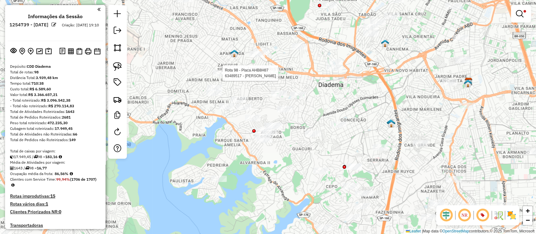
select select "**********"
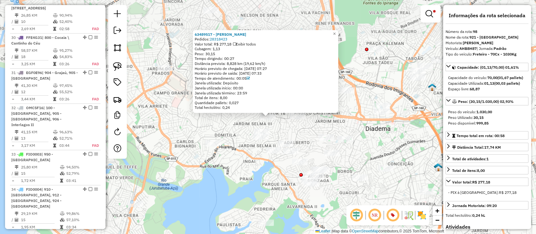
scroll to position [3894, 0]
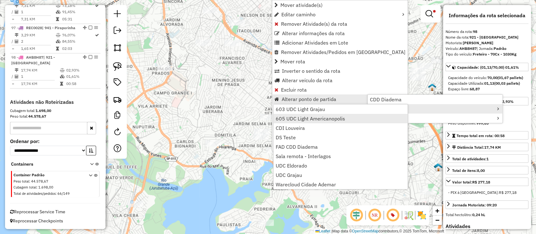
click at [345, 117] on link "605 UDC Light Americanopolis" at bounding box center [340, 118] width 134 height 9
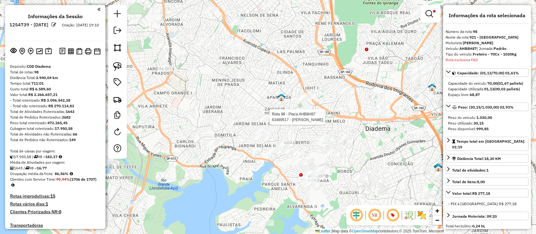
select select "**********"
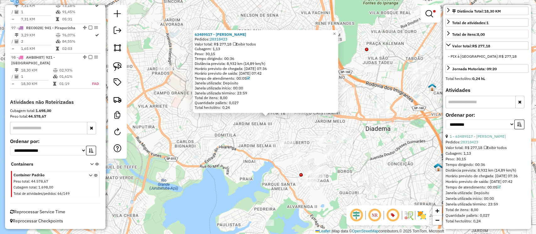
scroll to position [152, 0]
click at [336, 32] on span "×" at bounding box center [334, 33] width 3 height 5
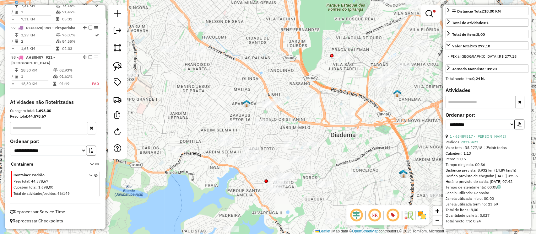
drag, startPoint x: 360, startPoint y: 104, endPoint x: 286, endPoint y: 101, distance: 73.8
click at [310, 108] on div "Limpar filtros Janela de atendimento Grade de atendimento Capacidade Transporta…" at bounding box center [268, 117] width 536 height 234
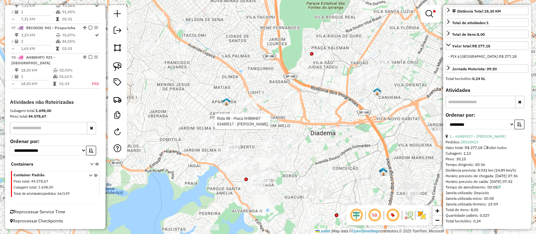
click at [210, 125] on div at bounding box center [213, 121] width 16 height 6
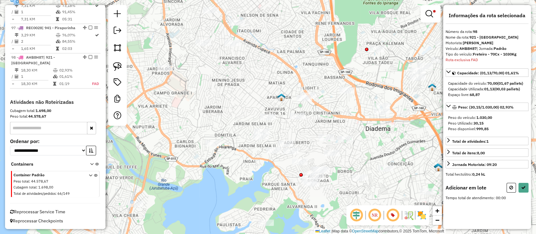
scroll to position [0, 0]
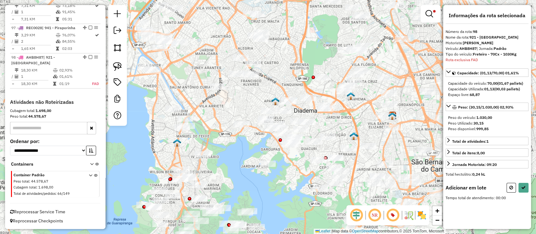
drag, startPoint x: 396, startPoint y: 54, endPoint x: 379, endPoint y: 61, distance: 18.5
click at [385, 57] on div "Limpar filtros Janela de atendimento Grade de atendimento Capacidade Transporta…" at bounding box center [268, 117] width 536 height 234
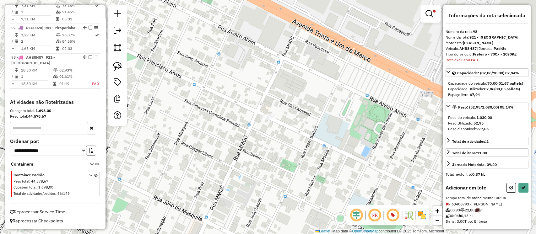
select select "**********"
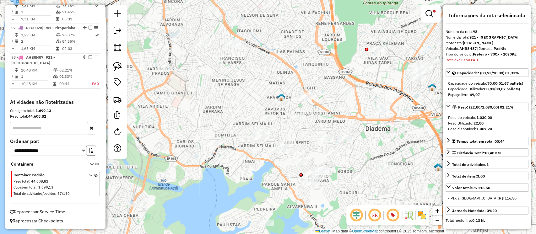
click at [79, 73] on td "02,21%" at bounding box center [72, 70] width 26 height 6
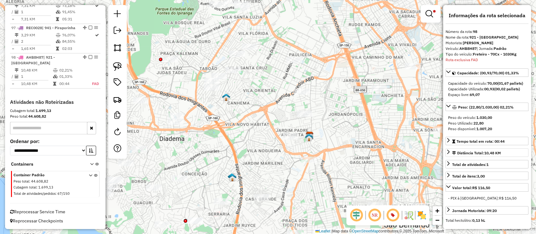
scroll to position [56, 0]
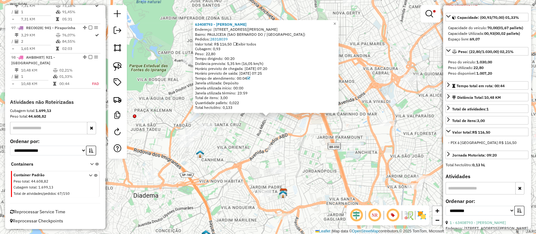
click at [310, 139] on div "63408793 - [PERSON_NAME]: R [PERSON_NAME] 788 Bairro: PAULICEIA ([GEOGRAPHIC_DA…" at bounding box center [268, 117] width 536 height 234
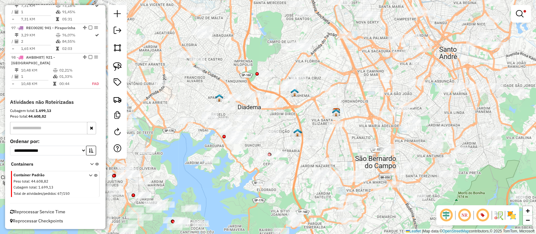
drag, startPoint x: 326, startPoint y: 149, endPoint x: 352, endPoint y: 118, distance: 40.1
click at [352, 118] on div "Limpar filtros Janela de atendimento Grade de atendimento Capacidade Transporta…" at bounding box center [268, 117] width 536 height 234
select select "**********"
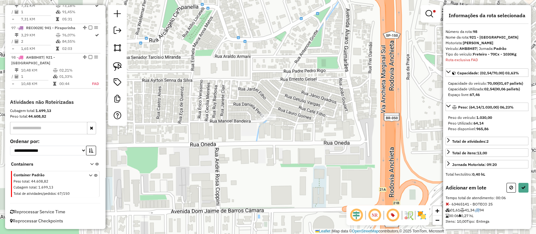
select select "**********"
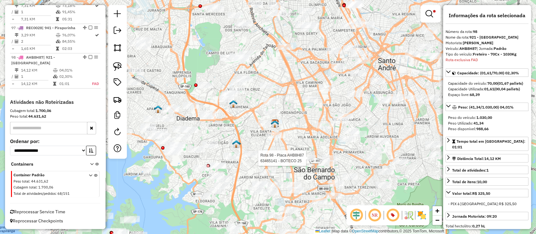
click at [310, 161] on div at bounding box center [308, 158] width 16 height 6
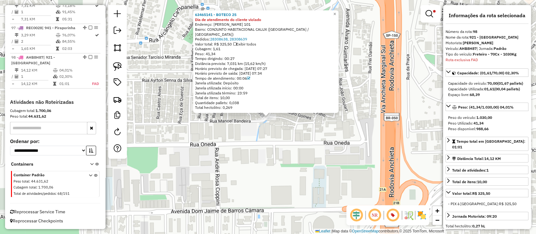
click at [285, 167] on div "63465141 - BOTECO 25 Dia de atendimento do cliente violado Endereço: MAGALHAES …" at bounding box center [268, 117] width 536 height 234
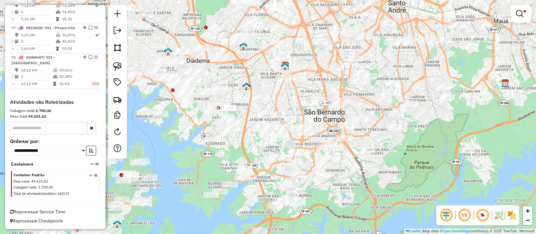
drag, startPoint x: 174, startPoint y: 157, endPoint x: 194, endPoint y: 158, distance: 19.8
click at [194, 158] on div "Limpar filtros Janela de atendimento Grade de atendimento Capacidade Transporta…" at bounding box center [268, 117] width 536 height 234
select select "**********"
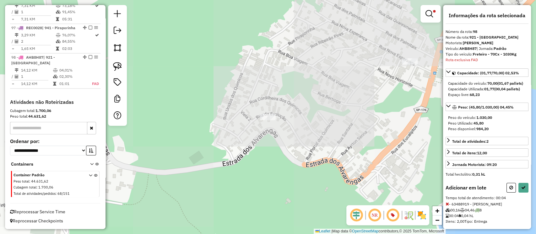
select select "**********"
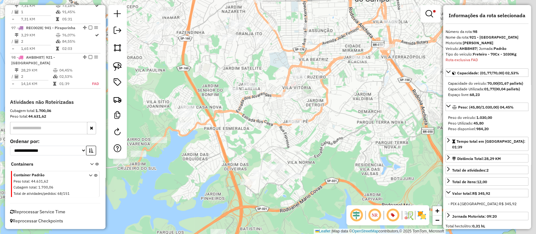
drag, startPoint x: 330, startPoint y: 126, endPoint x: 273, endPoint y: 143, distance: 59.3
click at [270, 147] on div "Limpar filtros Janela de atendimento Grade de atendimento Capacidade Transporta…" at bounding box center [268, 117] width 536 height 234
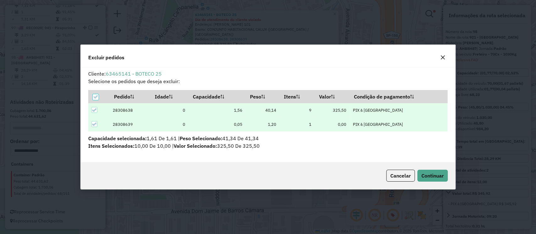
scroll to position [0, 0]
click at [432, 176] on span "Continuar" at bounding box center [432, 176] width 22 height 6
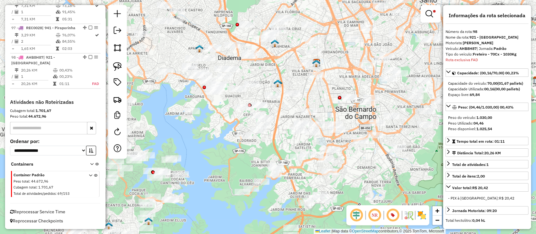
drag, startPoint x: 240, startPoint y: 171, endPoint x: 244, endPoint y: 153, distance: 18.4
click at [244, 153] on div "Limpar filtros Janela de atendimento Grade de atendimento Capacidade Transporta…" at bounding box center [268, 117] width 536 height 234
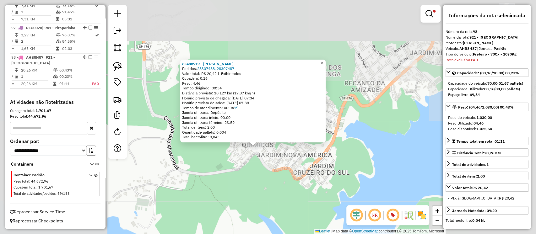
click at [242, 169] on div "63488919 - HENRIQUE DANTAS Pedidos: 28307488, 28307487 Valor total: R$ 20,42 Ex…" at bounding box center [268, 117] width 536 height 234
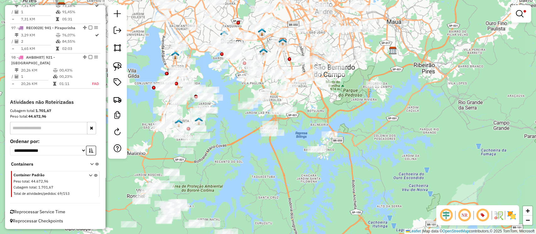
drag, startPoint x: 120, startPoint y: 65, endPoint x: 147, endPoint y: 60, distance: 27.4
click at [120, 64] on img at bounding box center [117, 66] width 9 height 9
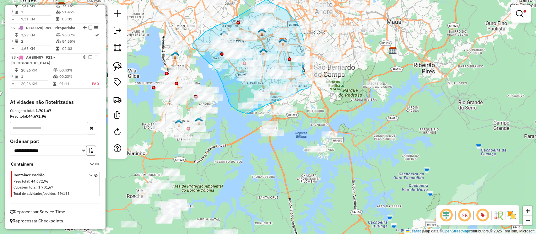
drag, startPoint x: 226, startPoint y: 24, endPoint x: 261, endPoint y: 1, distance: 42.1
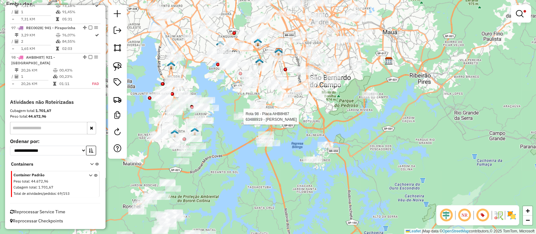
select select "**********"
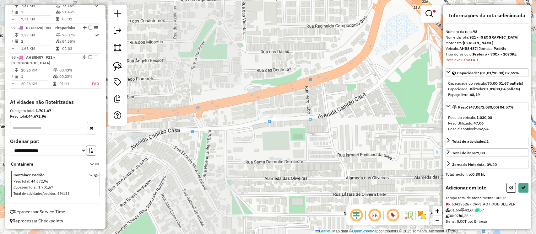
select select "**********"
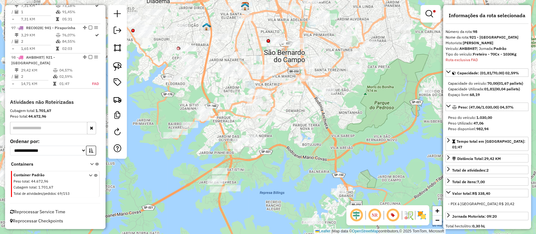
click at [171, 141] on div "Limpar filtros Janela de atendimento Grade de atendimento Capacidade Transporta…" at bounding box center [268, 117] width 536 height 234
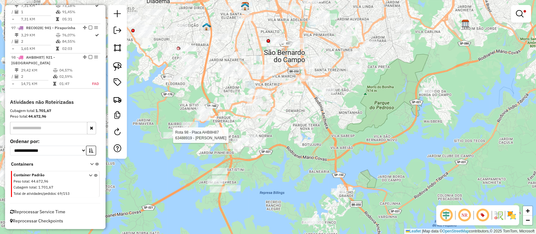
select select "**********"
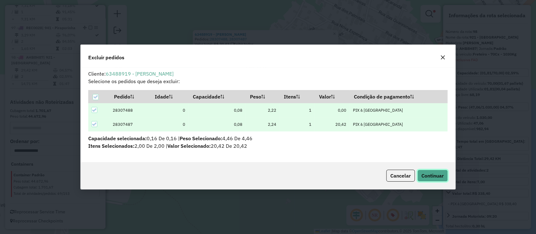
click at [439, 177] on span "Continuar" at bounding box center [432, 176] width 22 height 6
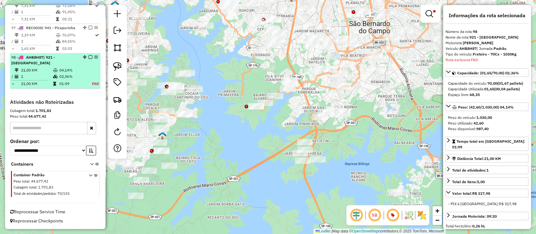
click at [68, 79] on td "02,36%" at bounding box center [72, 76] width 26 height 6
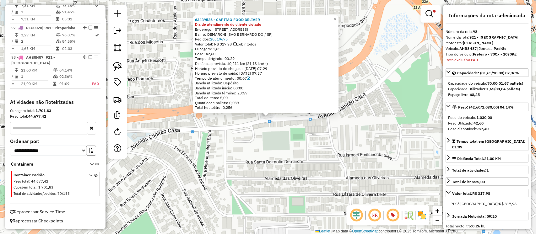
click at [259, 154] on div "63439526 - CAPITAO FOOD DELIVER Dia de atendimento do cliente violado Endereço:…" at bounding box center [268, 117] width 536 height 234
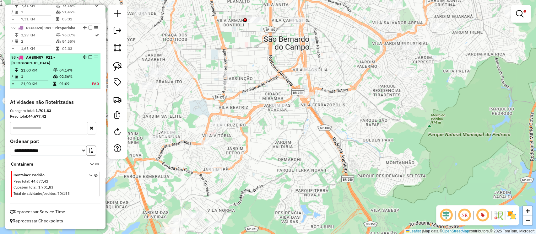
click at [30, 72] on td "21,00 KM" at bounding box center [37, 70] width 32 height 6
select select "**********"
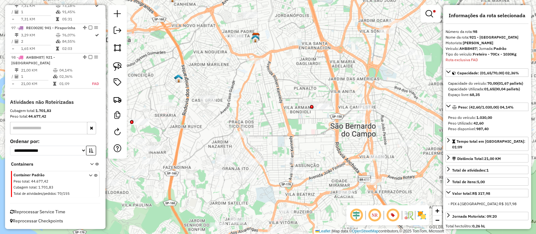
scroll to position [167, 0]
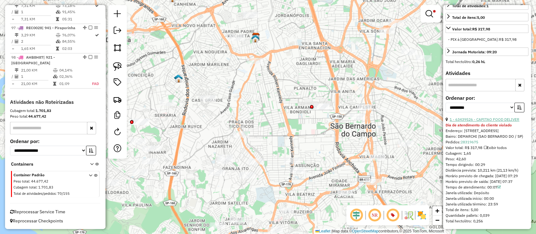
click at [485, 117] on link "1 - 63439526 - CAPITAO FOOD DELIVER" at bounding box center [484, 119] width 70 height 5
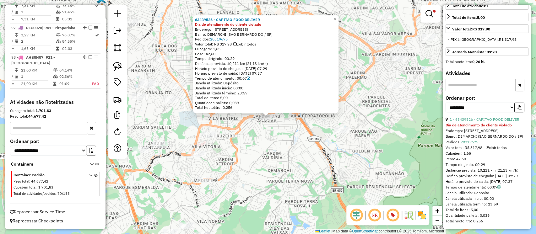
click at [267, 157] on div "63439526 - CAPITAO FOOD DELIVER Dia de atendimento do cliente violado Endereço:…" at bounding box center [268, 117] width 536 height 234
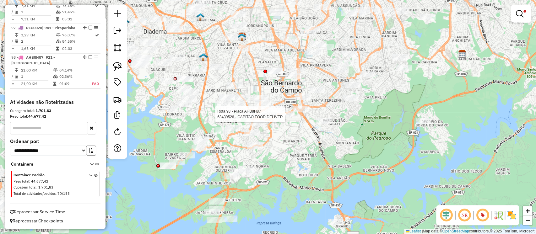
select select "**********"
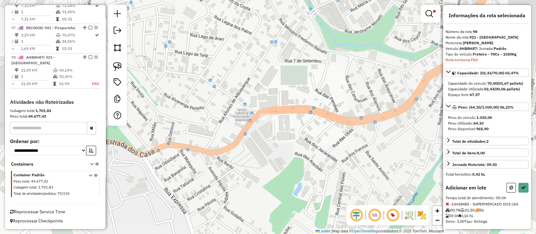
select select "**********"
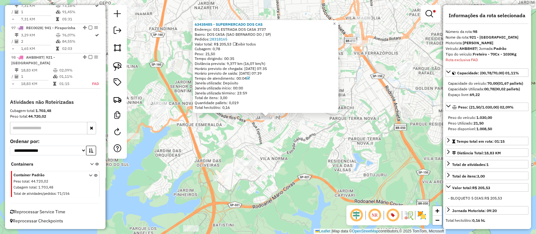
click at [296, 152] on div "63438485 - SUPERMERCADO DOS CAS Endereço: 031 ESTRADA DOS CASA 3737 Bairro: DOS…" at bounding box center [268, 117] width 536 height 234
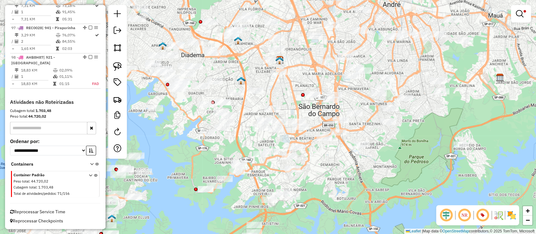
drag, startPoint x: 310, startPoint y: 138, endPoint x: 314, endPoint y: 176, distance: 38.0
click at [314, 176] on div "Limpar filtros Janela de atendimento Grade de atendimento Capacidade Transporta…" at bounding box center [268, 117] width 536 height 234
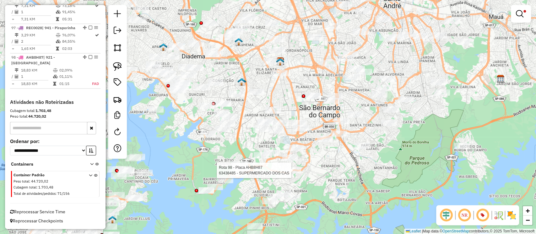
select select "**********"
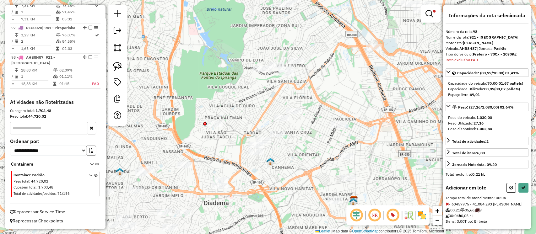
select select "**********"
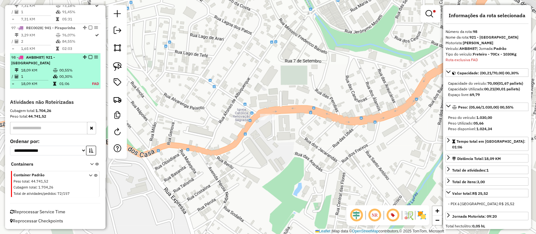
drag, startPoint x: 312, startPoint y: 160, endPoint x: 56, endPoint y: 78, distance: 269.3
click at [56, 78] on icon at bounding box center [55, 77] width 5 height 4
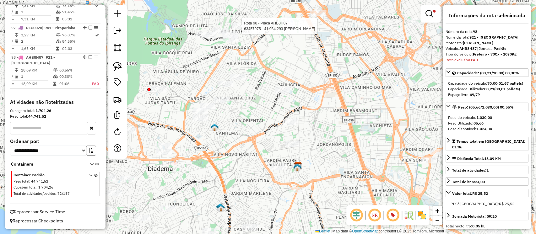
click at [241, 29] on div at bounding box center [240, 26] width 16 height 6
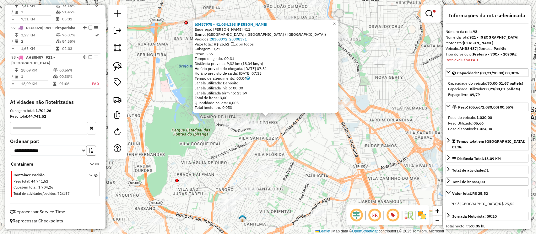
click at [314, 142] on div "63457975 - 41.084.293 PALOMA RI Endereço: GIOVANNI DA CONEGLIANO 411 Bairro: VI…" at bounding box center [268, 117] width 536 height 234
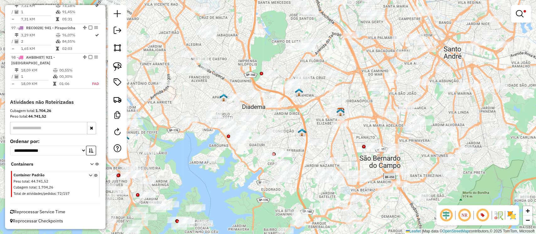
drag, startPoint x: 343, startPoint y: 180, endPoint x: 362, endPoint y: 107, distance: 76.1
click at [362, 107] on div "Limpar filtros Janela de atendimento Grade de atendimento Capacidade Transporta…" at bounding box center [268, 117] width 536 height 234
click at [121, 69] on img at bounding box center [117, 66] width 9 height 9
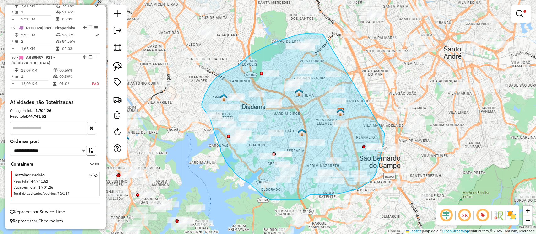
drag, startPoint x: 322, startPoint y: 34, endPoint x: 384, endPoint y: 133, distance: 116.5
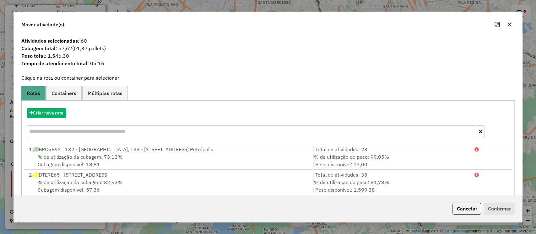
drag, startPoint x: 507, startPoint y: 25, endPoint x: 474, endPoint y: 25, distance: 33.3
click at [508, 25] on icon "button" at bounding box center [509, 24] width 5 height 5
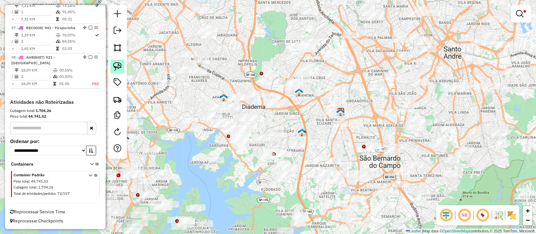
click at [116, 66] on img at bounding box center [117, 66] width 9 height 9
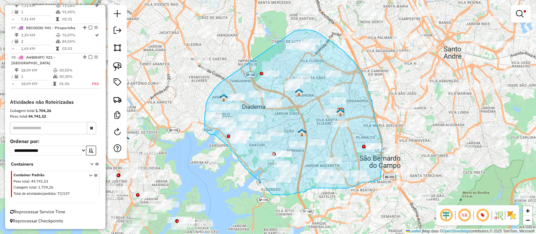
drag, startPoint x: 222, startPoint y: 81, endPoint x: 294, endPoint y: 31, distance: 87.2
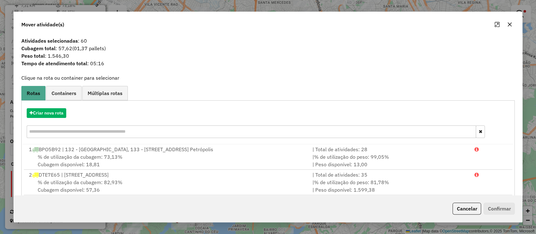
drag, startPoint x: 511, startPoint y: 25, endPoint x: 377, endPoint y: 26, distance: 134.3
click at [510, 25] on icon "button" at bounding box center [509, 24] width 5 height 5
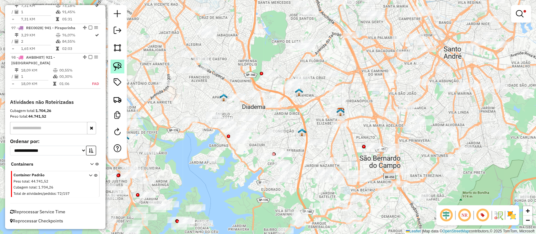
click at [115, 67] on img at bounding box center [117, 66] width 9 height 9
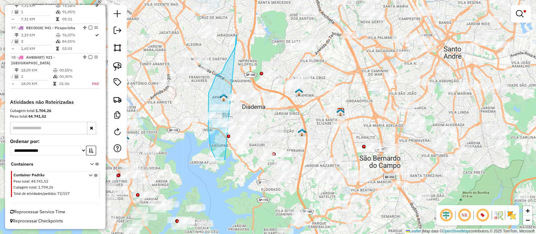
drag, startPoint x: 236, startPoint y: 36, endPoint x: 224, endPoint y: 157, distance: 121.5
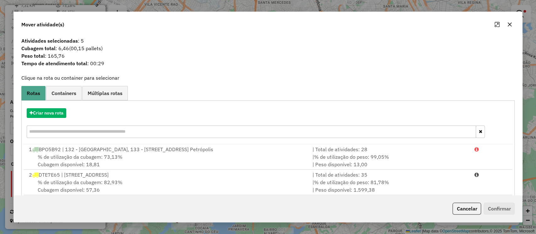
click at [510, 24] on icon "button" at bounding box center [509, 24] width 5 height 5
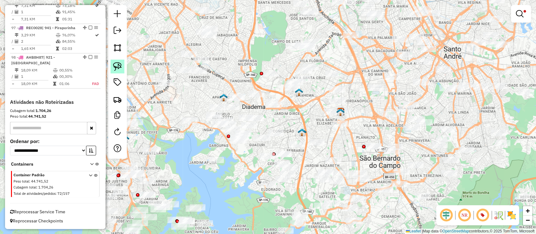
click at [117, 67] on img at bounding box center [117, 66] width 9 height 9
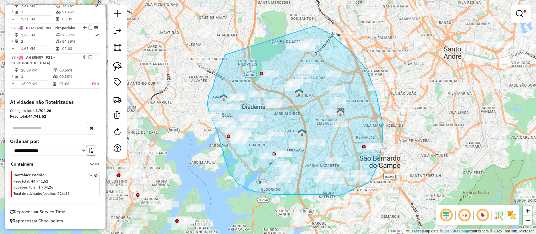
drag, startPoint x: 225, startPoint y: 55, endPoint x: 314, endPoint y: 26, distance: 93.3
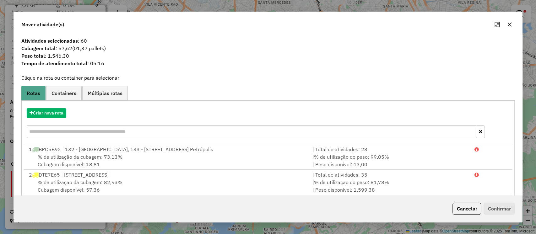
click at [511, 26] on icon "button" at bounding box center [509, 25] width 4 height 4
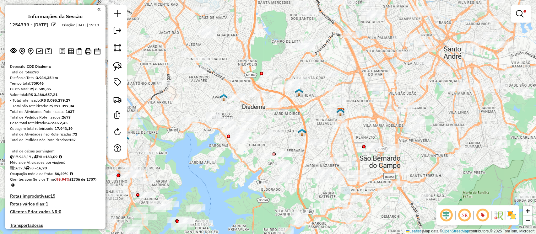
scroll to position [3894, 0]
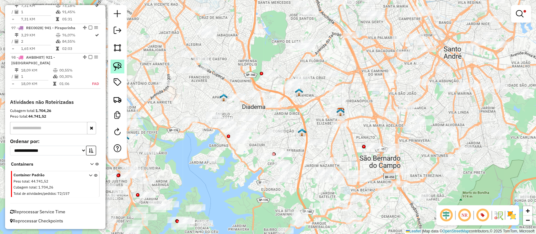
click at [121, 67] on img at bounding box center [117, 66] width 9 height 9
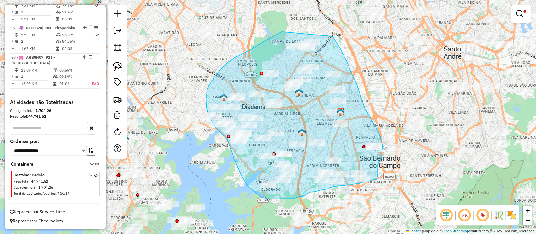
drag, startPoint x: 282, startPoint y: 32, endPoint x: 329, endPoint y: 37, distance: 47.4
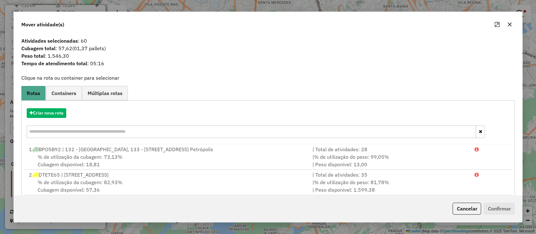
click at [506, 24] on button "button" at bounding box center [509, 24] width 10 height 10
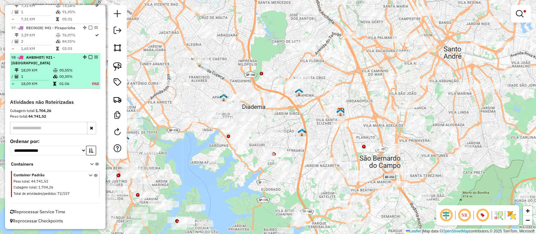
click at [66, 79] on td "00,30%" at bounding box center [72, 76] width 26 height 6
select select "**********"
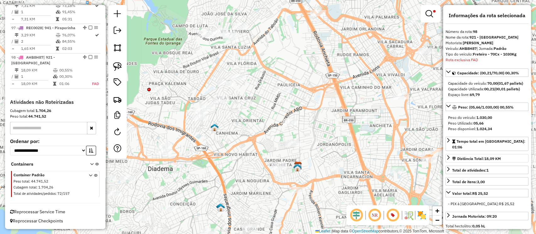
scroll to position [163, 0]
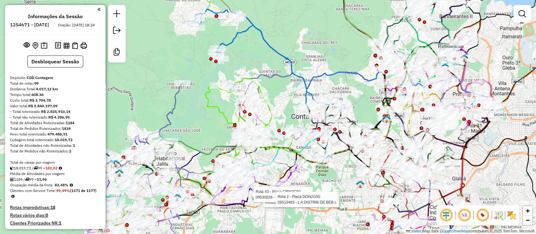
scroll to position [1257, 0]
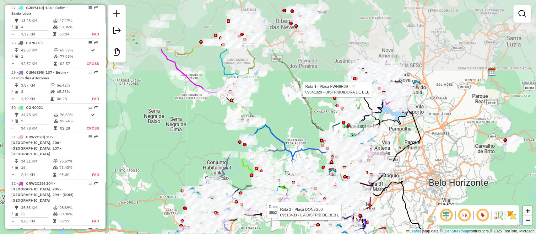
drag, startPoint x: 428, startPoint y: 38, endPoint x: 450, endPoint y: 109, distance: 74.5
click at [448, 110] on div "Rota 1 - Placa FWH6H69 09541829 - DISTRIBUIDORA DE BEB Rota 43 - Placa CRW2C50 …" at bounding box center [268, 117] width 536 height 234
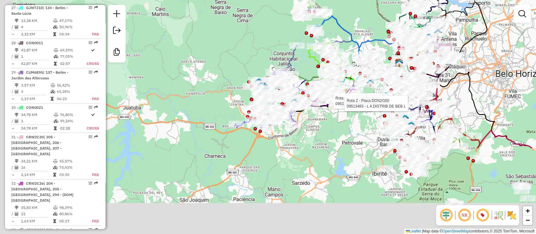
drag, startPoint x: 197, startPoint y: 87, endPoint x: 239, endPoint y: 10, distance: 88.0
click at [239, 12] on div "Rota 1 - Placa FWH6H69 09541829 - DISTRIBUIDORA DE BEB Rota 43 - Placa CRW2C50 …" at bounding box center [268, 117] width 536 height 234
